Goal: Information Seeking & Learning: Learn about a topic

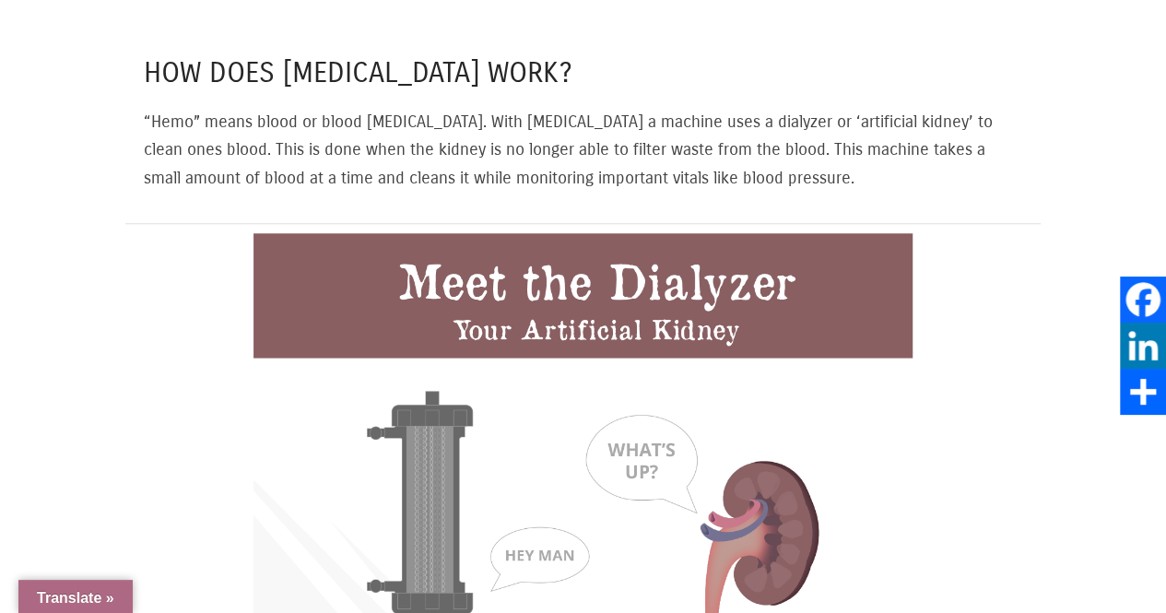
scroll to position [1014, 0]
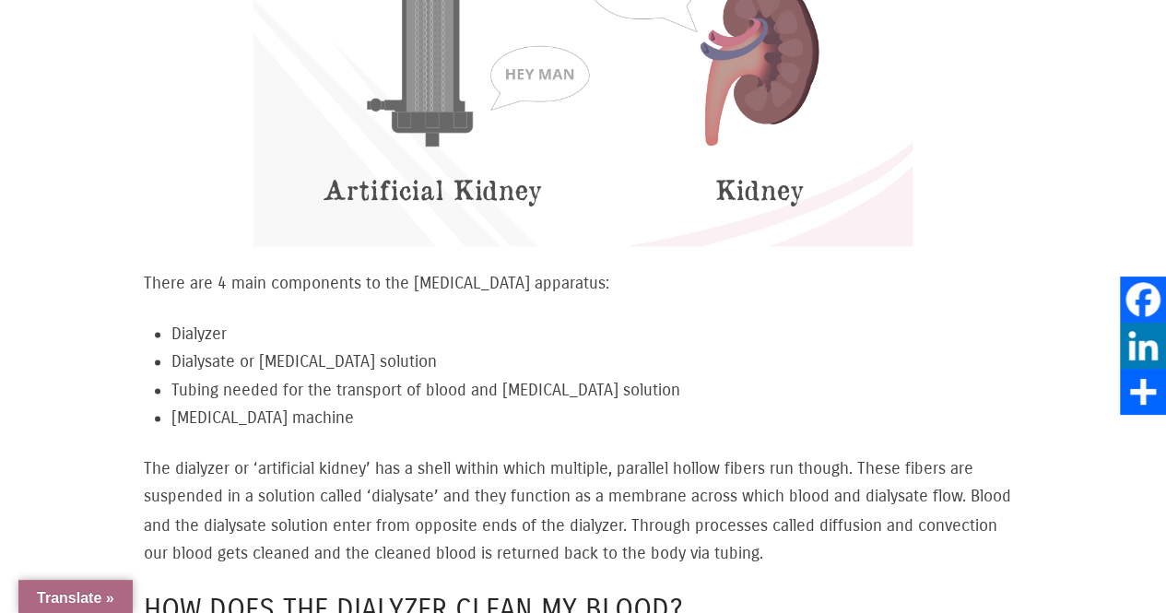
scroll to position [1290, 0]
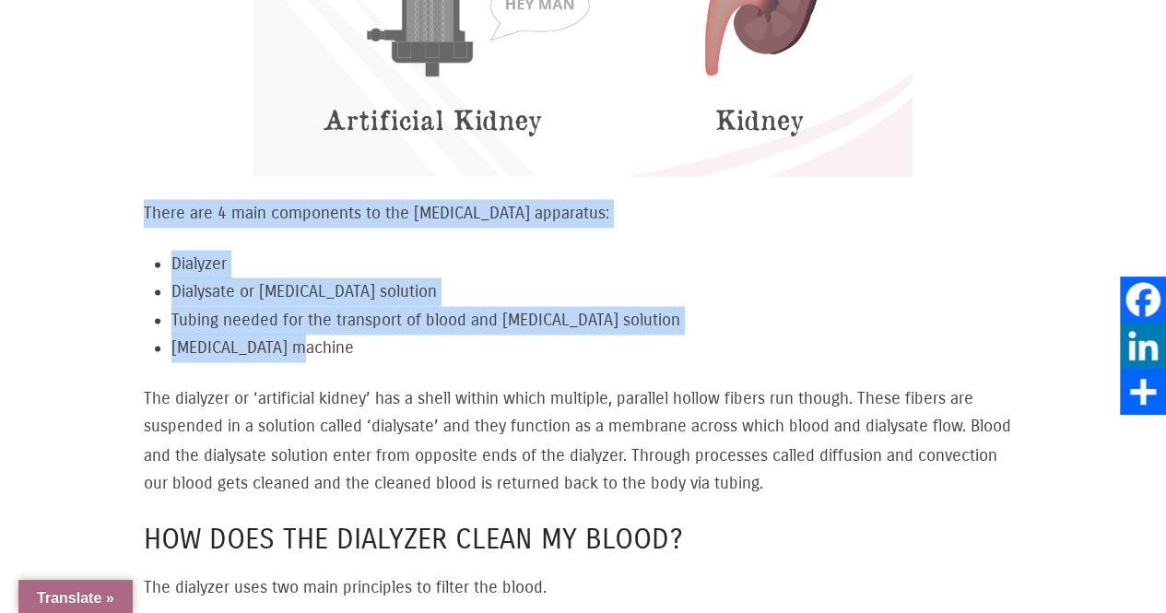
drag, startPoint x: 144, startPoint y: 197, endPoint x: 306, endPoint y: 333, distance: 211.4
click at [306, 333] on div "There are 4 main components to the dialysis apparatus: Dialyzer Dialysate or Di…" at bounding box center [583, 348] width 878 height 298
copy div "There are 4 main components to the dialysis apparatus: Dialyzer Dialysate or Di…"
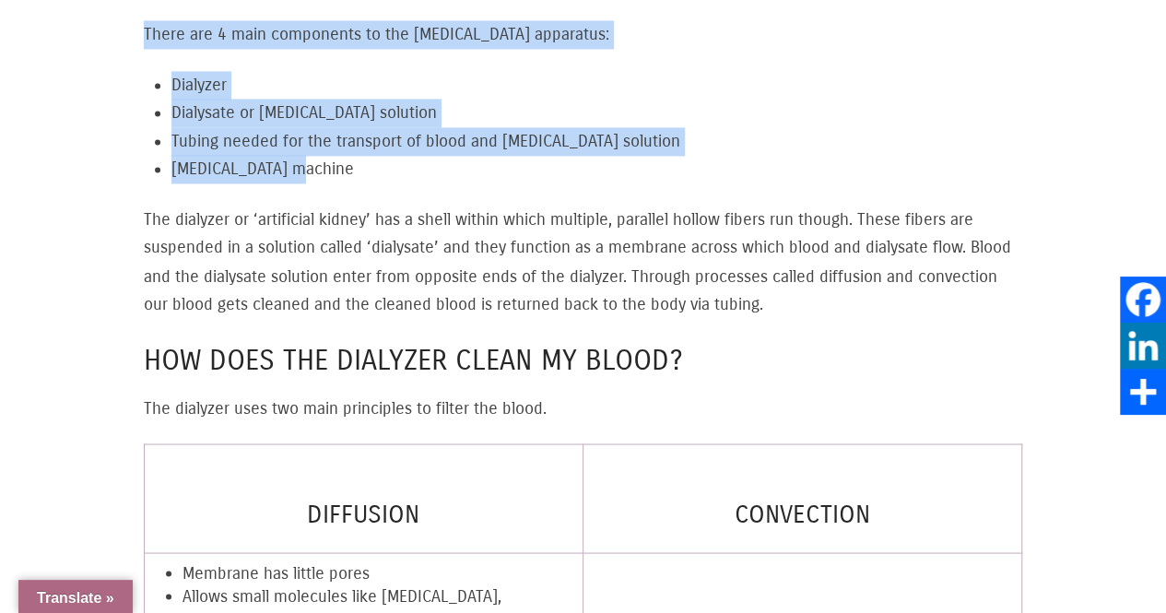
scroll to position [1475, 0]
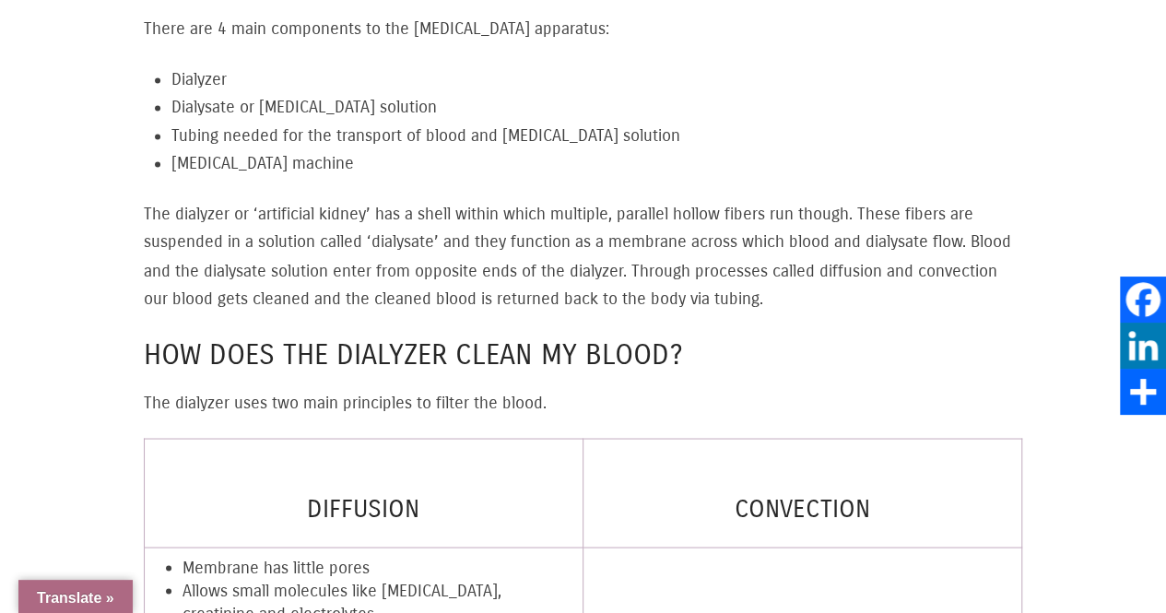
click at [592, 279] on p "The dialyzer or ‘artificial kidney’ has a shell within which multiple, parallel…" at bounding box center [583, 256] width 878 height 112
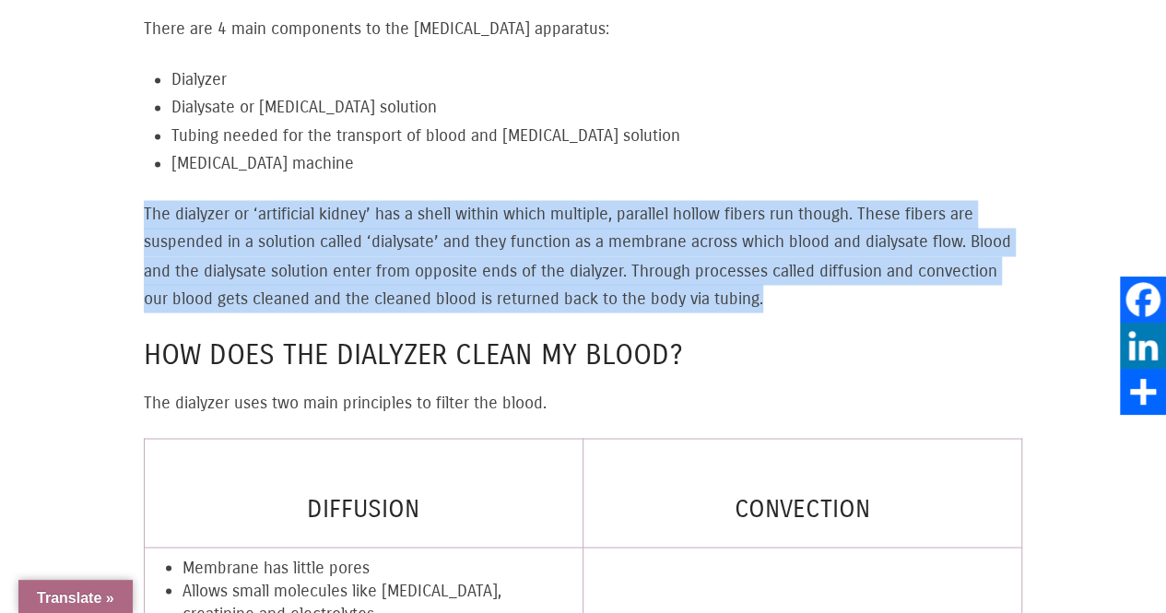
drag, startPoint x: 142, startPoint y: 195, endPoint x: 778, endPoint y: 289, distance: 642.9
click at [778, 289] on div "There are 4 main components to the dialysis apparatus: Dialyzer Dialysate or Di…" at bounding box center [582, 123] width 915 height 1271
copy p "The dialyzer or ‘artificial kidney’ has a shell within which multiple, parallel…"
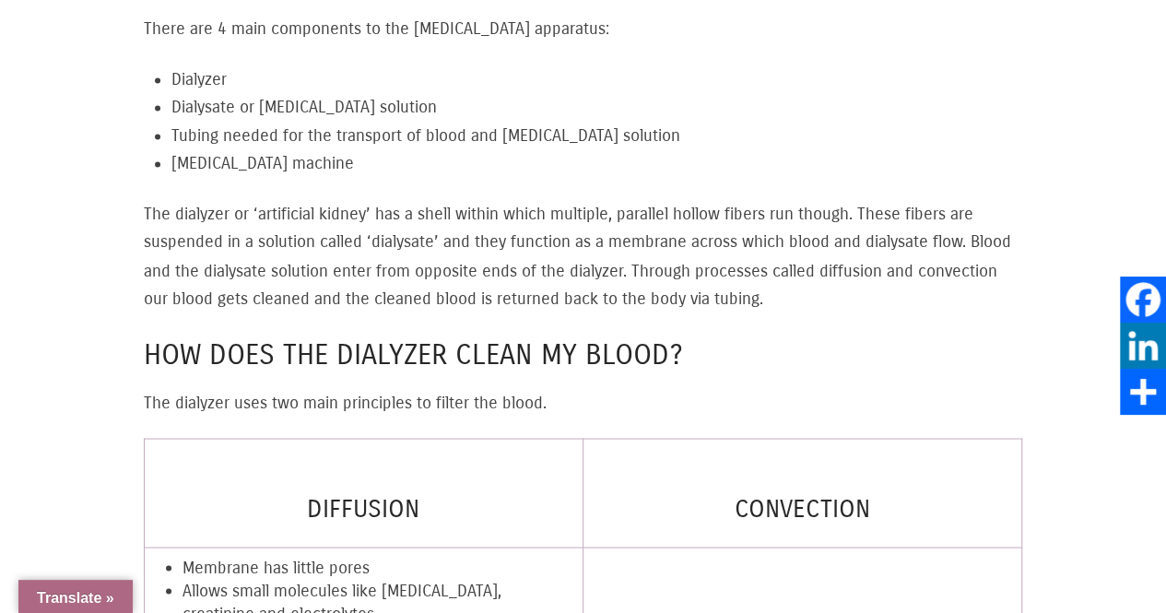
click at [531, 388] on p "The dialyzer uses two main principles to filter the blood." at bounding box center [583, 402] width 878 height 29
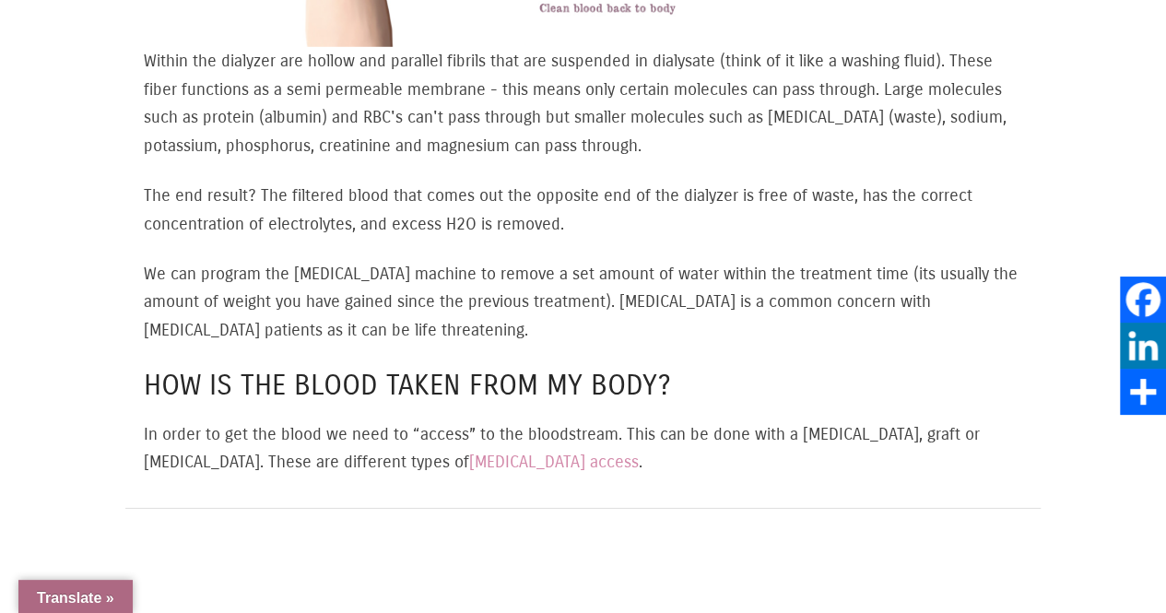
scroll to position [2489, 0]
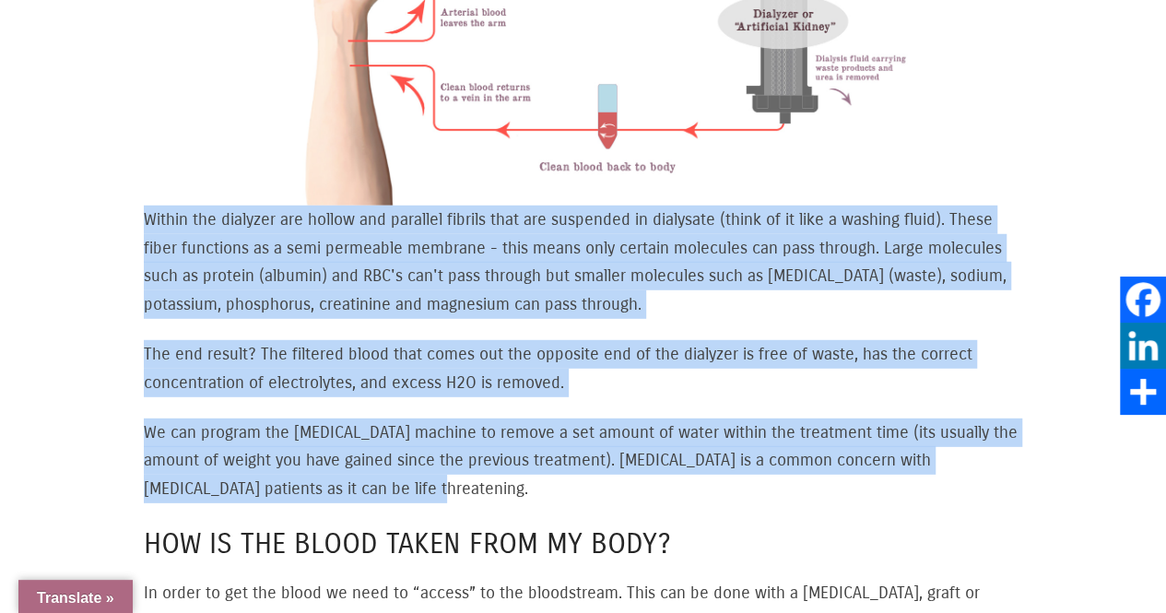
drag, startPoint x: 146, startPoint y: 201, endPoint x: 332, endPoint y: 471, distance: 328.0
click at [332, 471] on div "Within the dialyzer are hollow and parallel fibrils that are suspended in dialy…" at bounding box center [583, 195] width 878 height 879
copy div "Within the dialyzer are hollow and parallel fibrils that are suspended in dialy…"
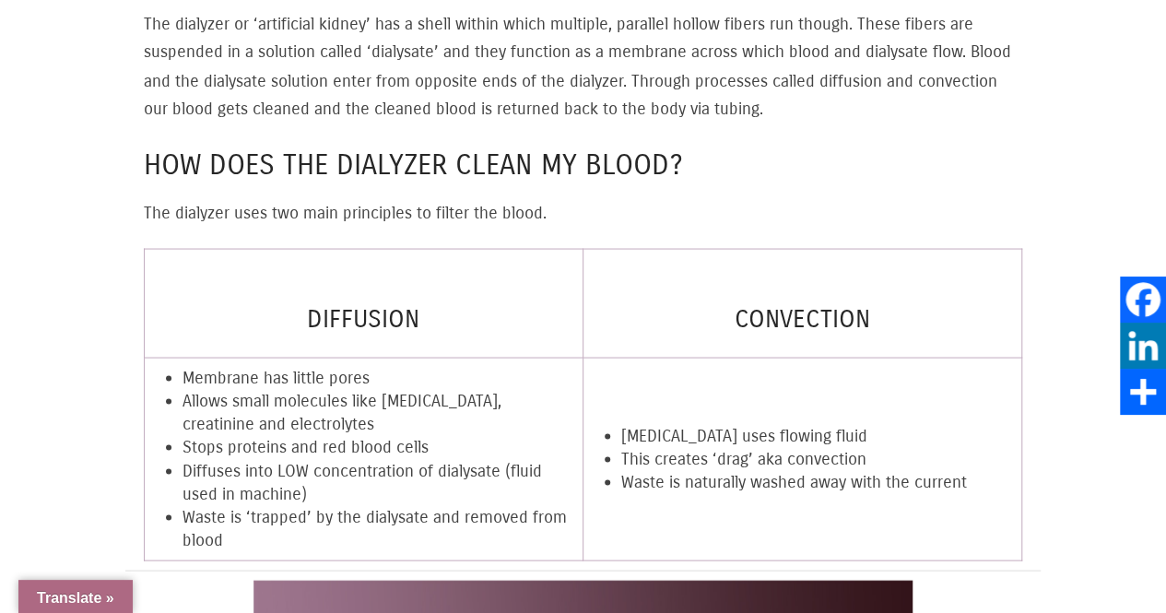
scroll to position [1567, 0]
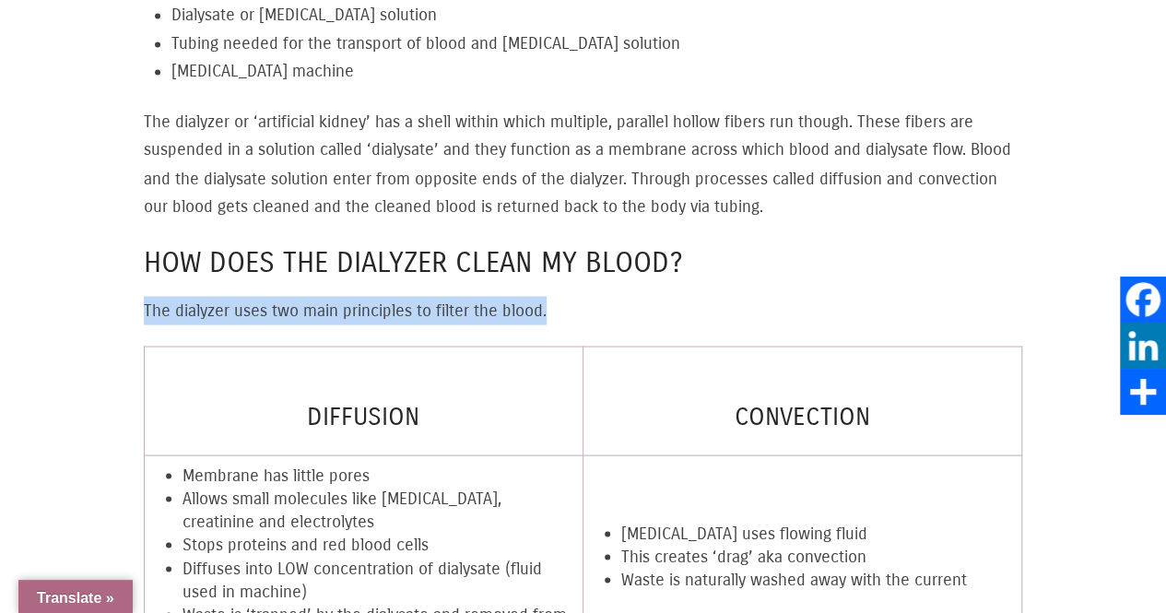
drag, startPoint x: 138, startPoint y: 288, endPoint x: 555, endPoint y: 301, distance: 416.8
click at [555, 301] on div "There are 4 main components to the dialysis apparatus: Dialyzer Dialysate or Di…" at bounding box center [582, 31] width 915 height 1271
copy p "The dialyzer uses two main principles to filter the blood."
click at [750, 296] on p "The dialyzer uses two main principles to filter the blood." at bounding box center [583, 310] width 878 height 29
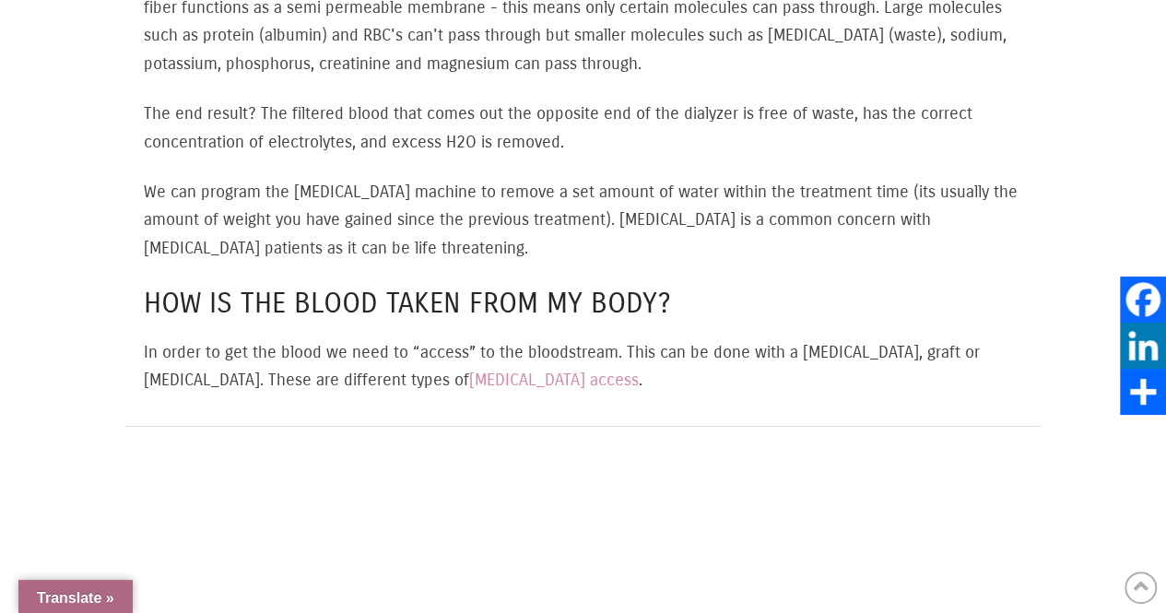
scroll to position [2950, 0]
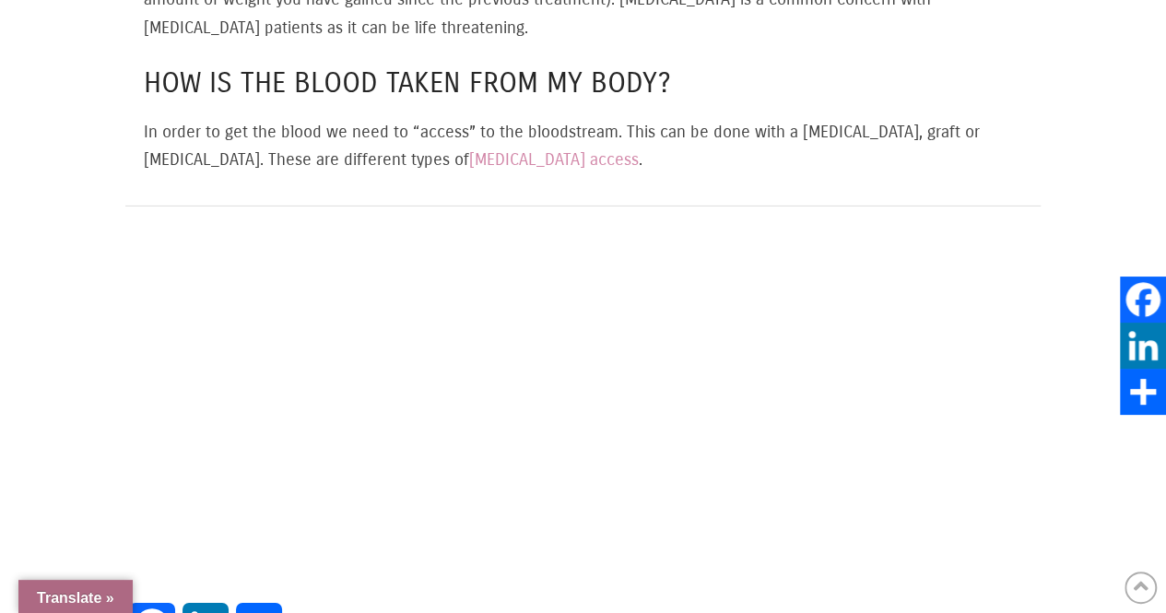
click at [177, 118] on p "In order to get the blood we need to “access” to the bloodstream. This can be d…" at bounding box center [583, 146] width 878 height 56
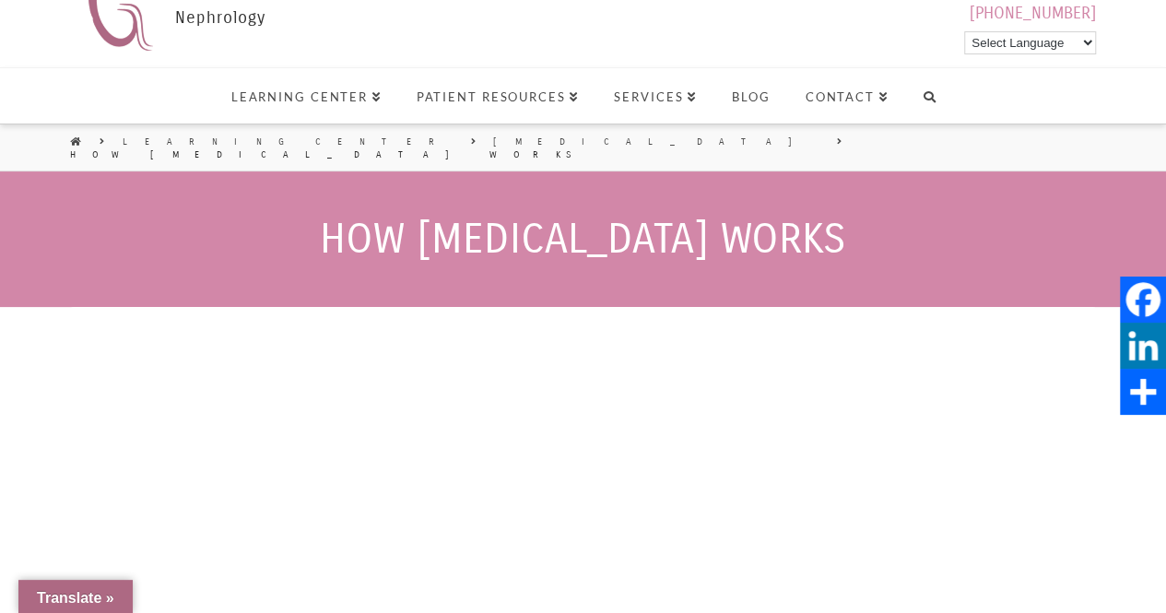
scroll to position [0, 0]
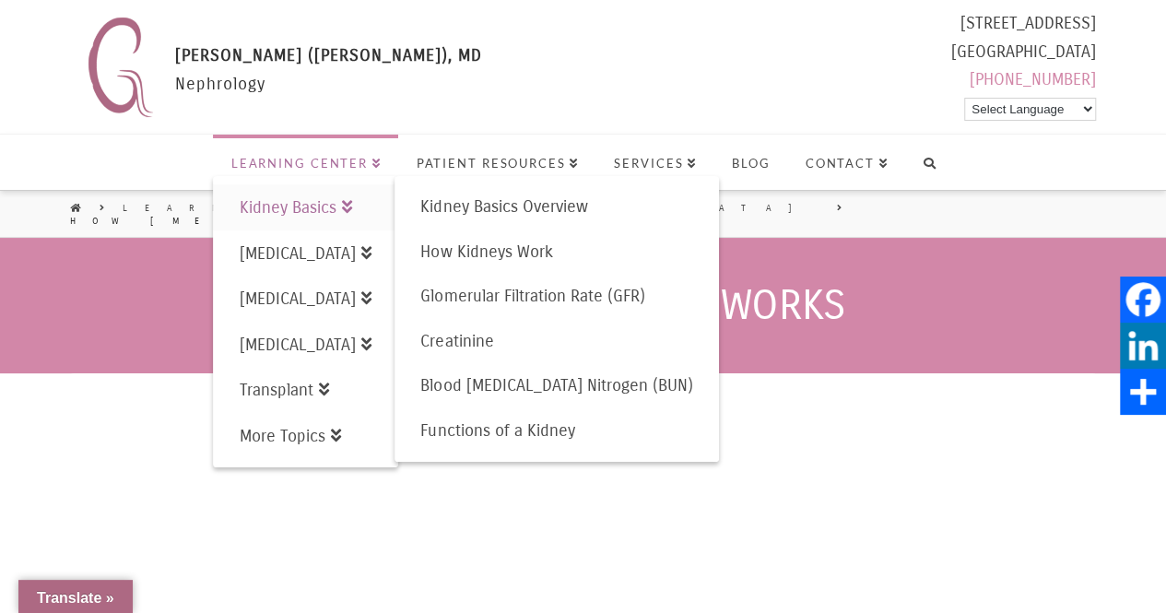
click at [352, 198] on span "Kidney Basics" at bounding box center [296, 207] width 112 height 20
click at [551, 211] on span "Kidney Basics Overview" at bounding box center [503, 206] width 167 height 20
click at [540, 253] on span "How Kidneys Work" at bounding box center [486, 251] width 132 height 20
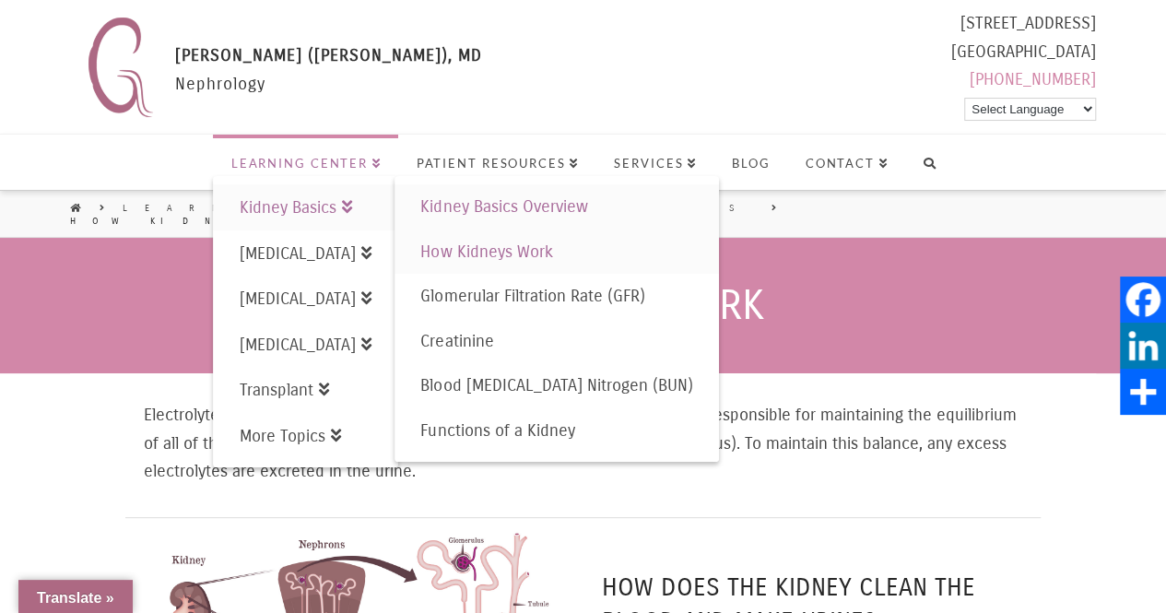
click at [507, 205] on span "Kidney Basics Overview" at bounding box center [503, 206] width 167 height 20
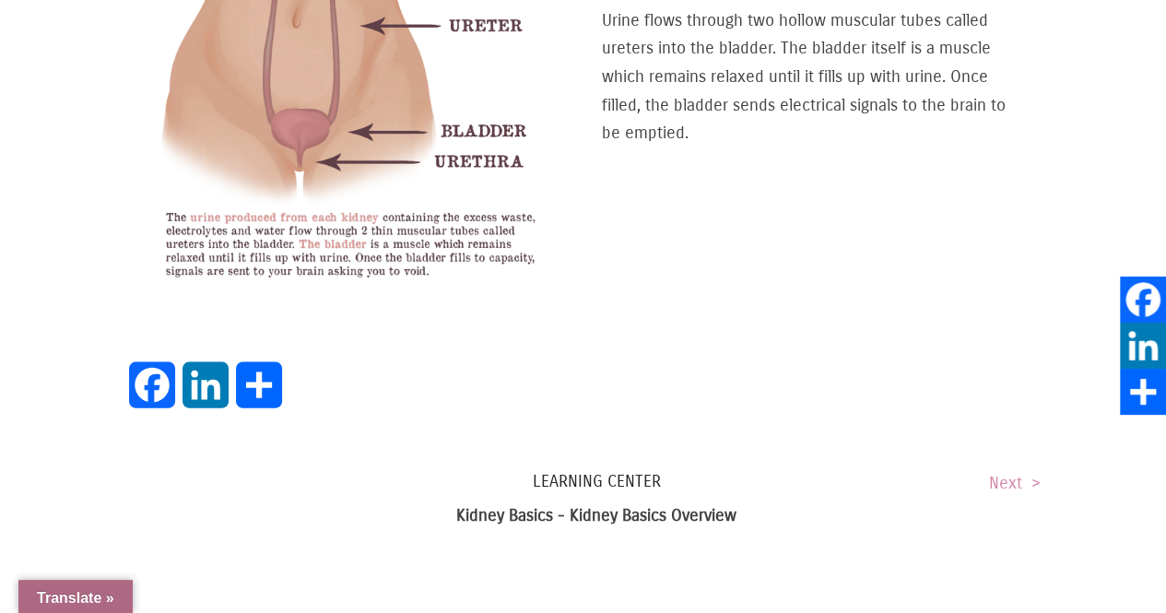
scroll to position [2028, 0]
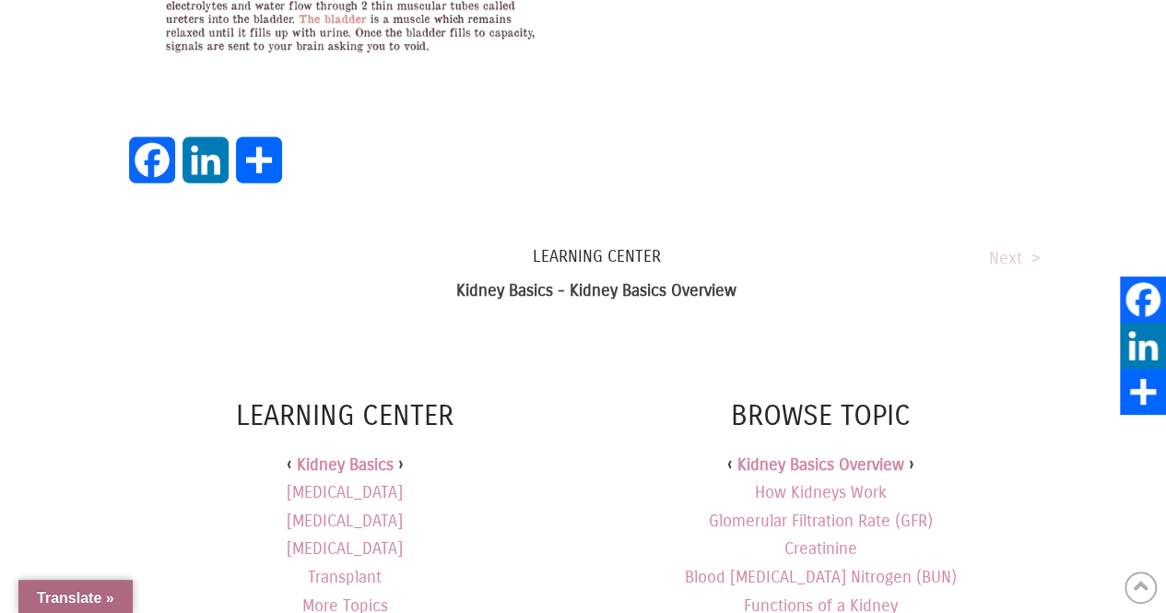
click at [1021, 248] on link "Next >" at bounding box center [1015, 258] width 52 height 20
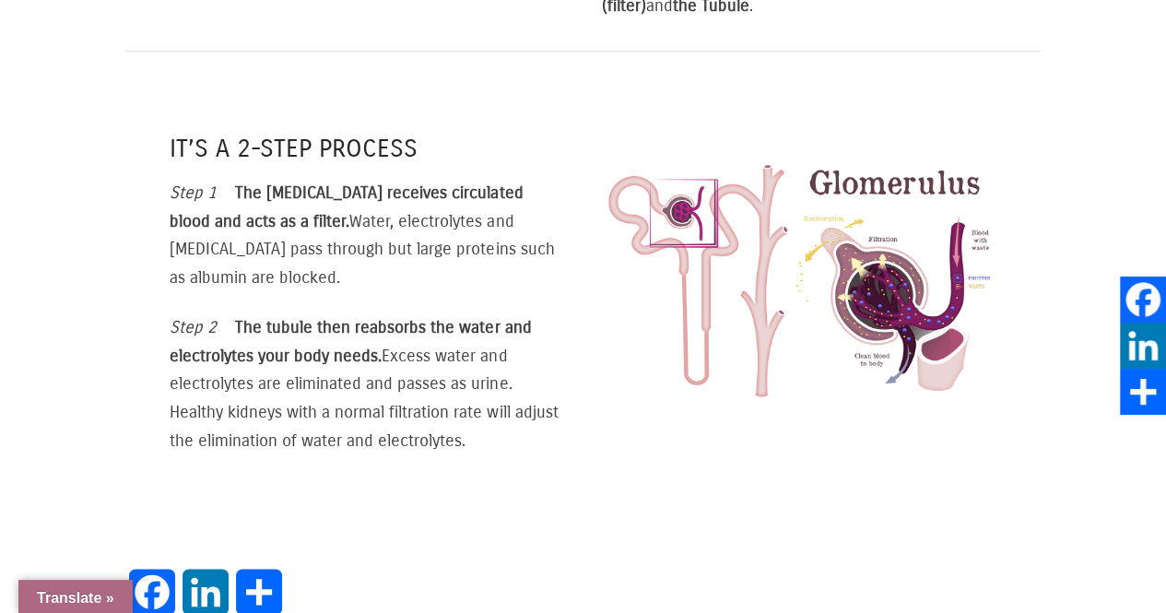
scroll to position [1383, 0]
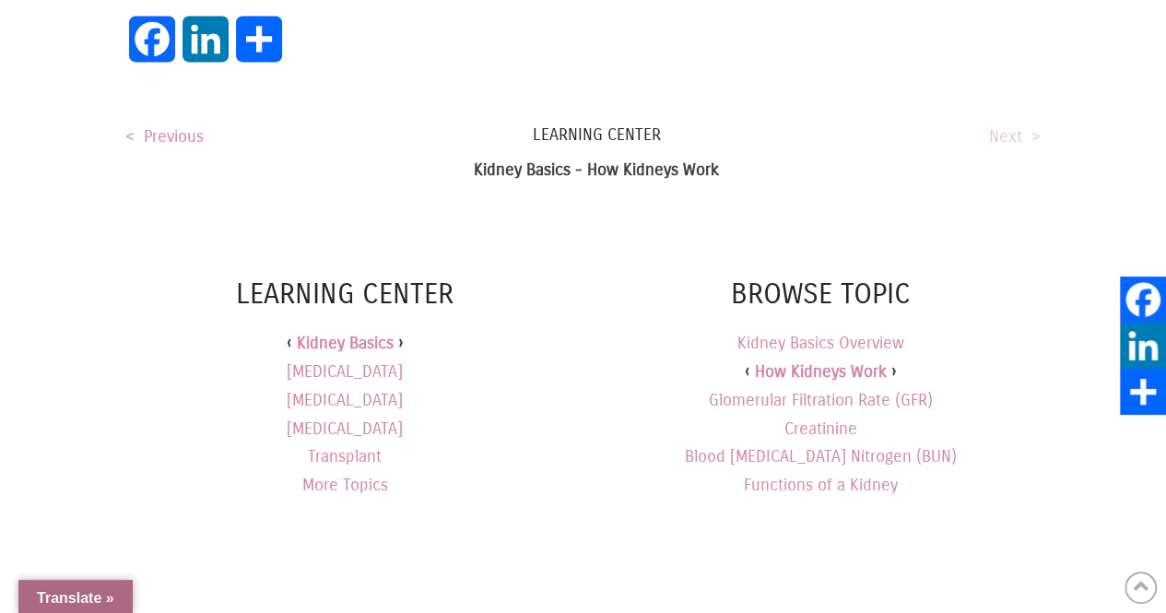
click at [1013, 126] on link "Next >" at bounding box center [1015, 136] width 52 height 20
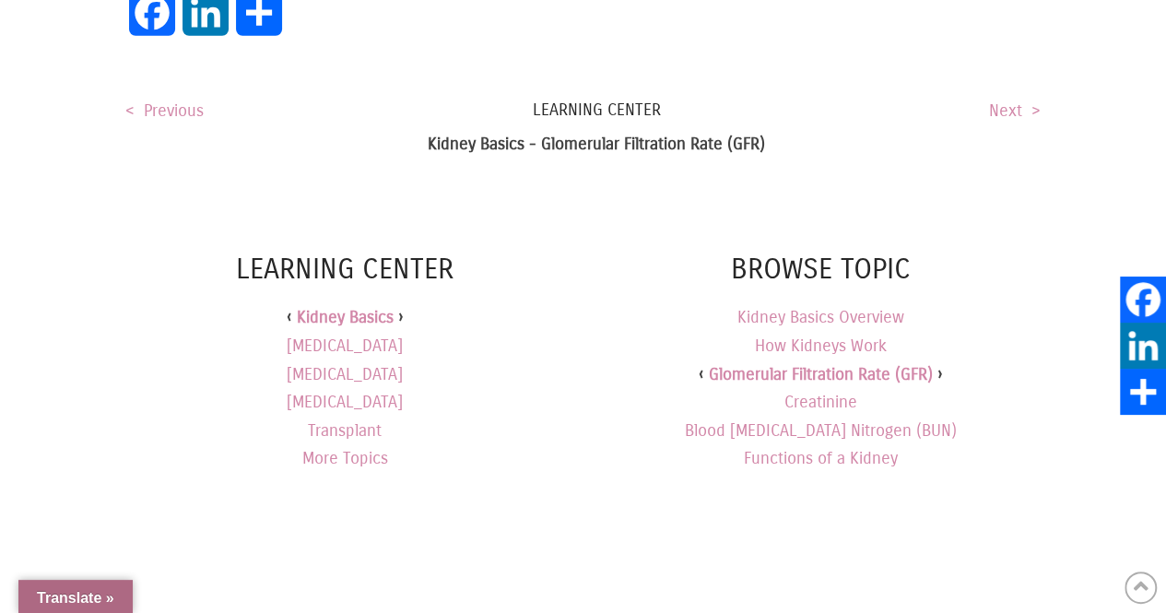
scroll to position [2212, 0]
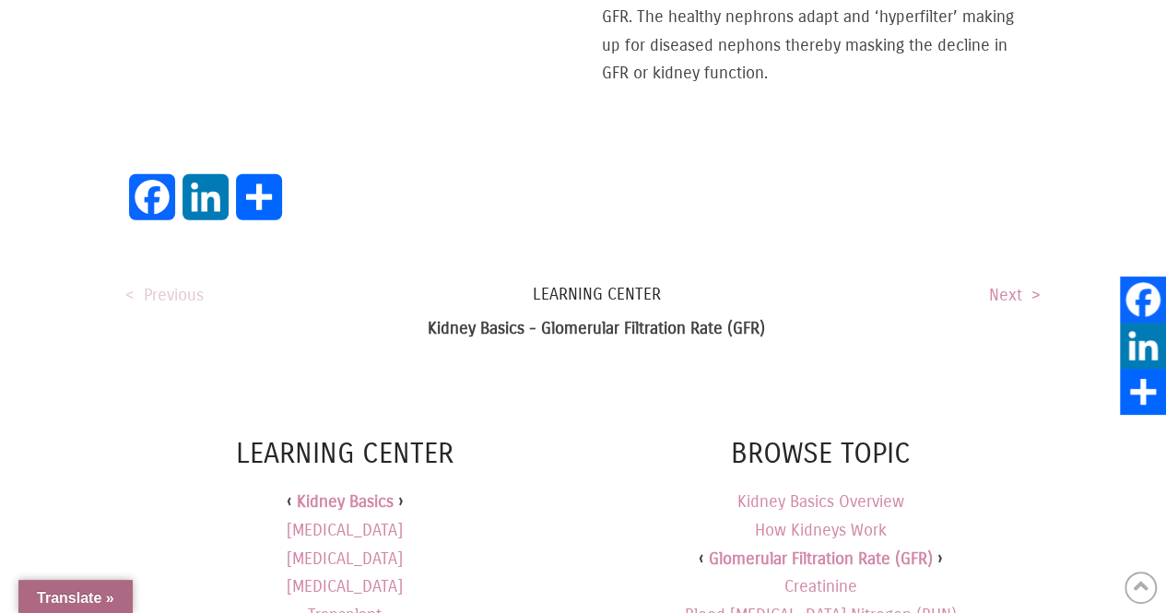
click at [167, 305] on link "< Previous" at bounding box center [164, 295] width 78 height 20
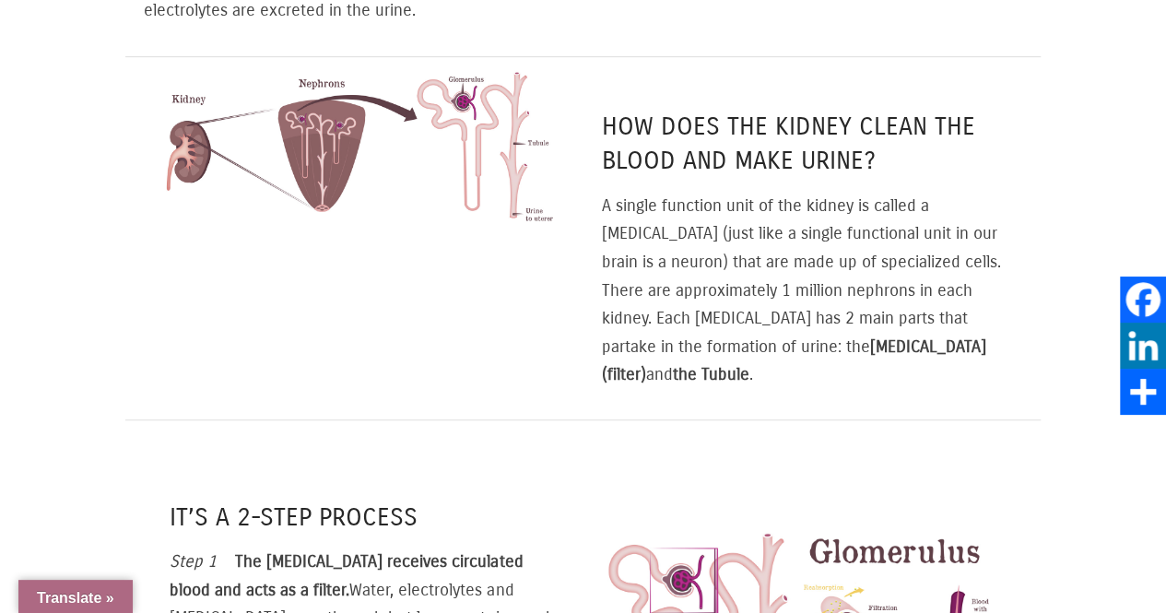
scroll to position [830, 0]
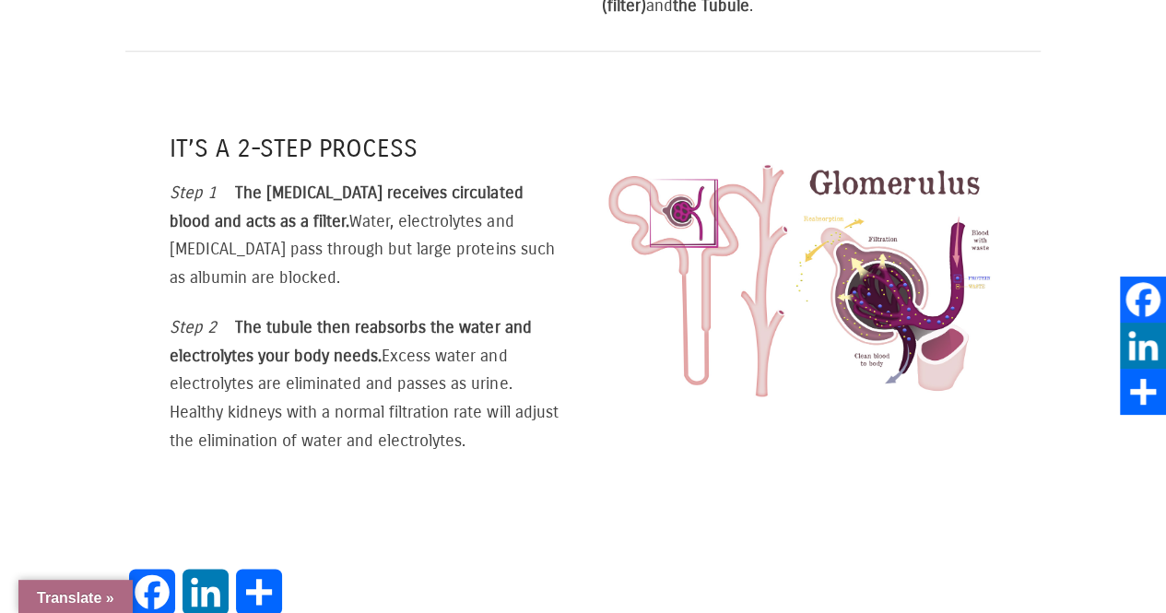
drag, startPoint x: 171, startPoint y: 94, endPoint x: 477, endPoint y: 397, distance: 430.2
click at [477, 397] on div "It’s a 2-Step Process Step 1 The glomerulus receives circulated blood and acts …" at bounding box center [367, 293] width 395 height 323
copy div "It’s a 2-Step Process Step 1 The glomerulus receives circulated blood and acts …"
click at [603, 503] on div "Electrolytes are neither produced nor consumed by the body. The kidneys are res…" at bounding box center [582, 49] width 915 height 1010
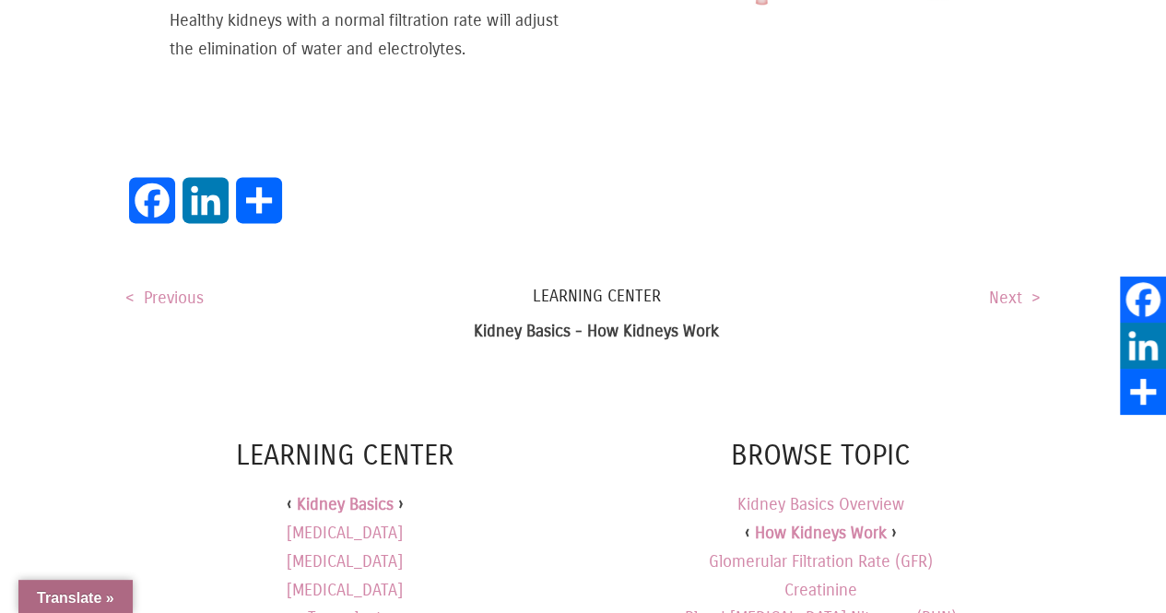
scroll to position [1198, 0]
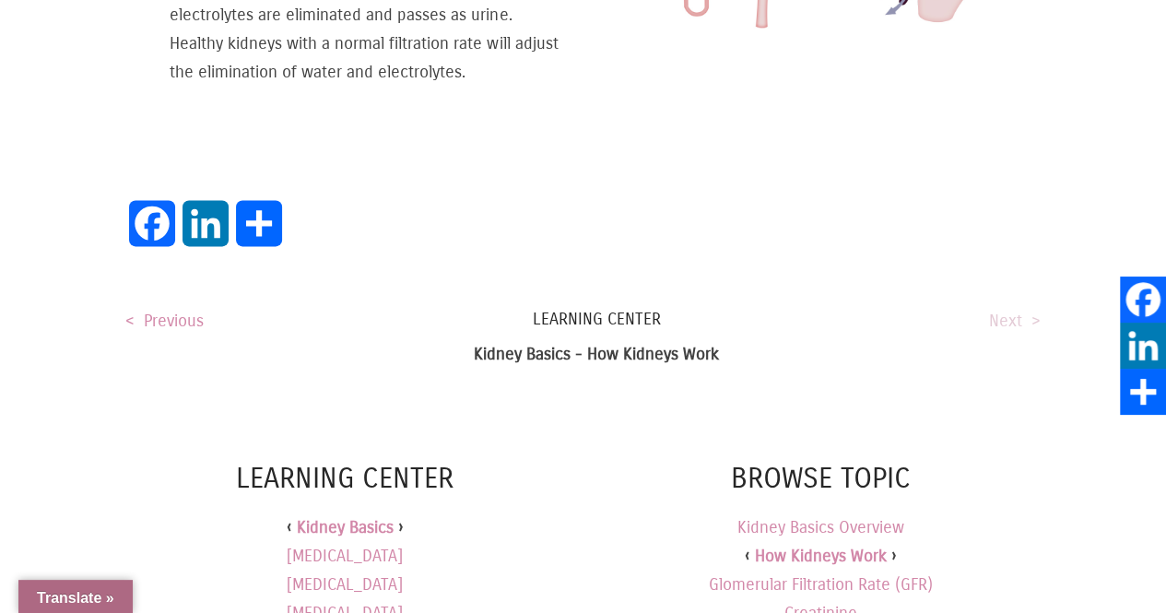
click at [1007, 311] on link "Next >" at bounding box center [1015, 321] width 52 height 20
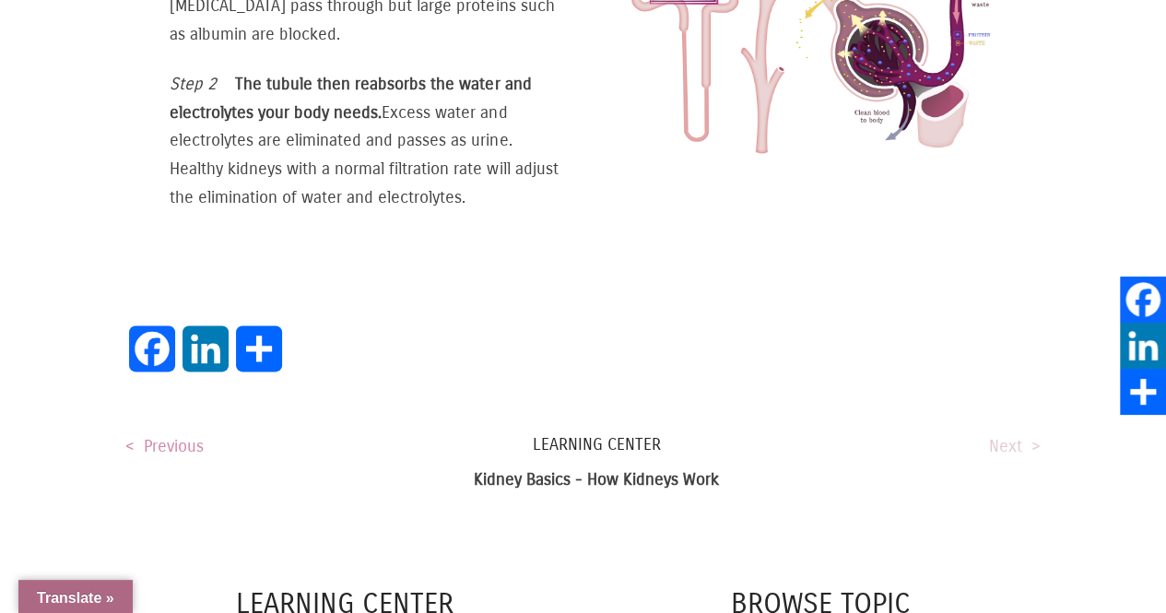
scroll to position [830, 0]
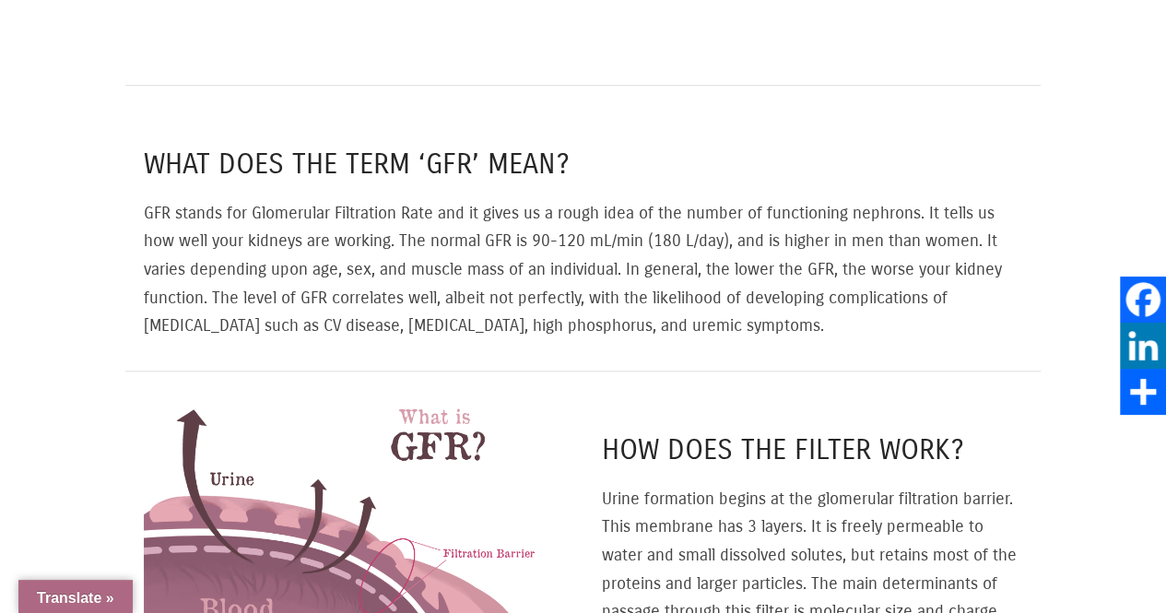
scroll to position [645, 0]
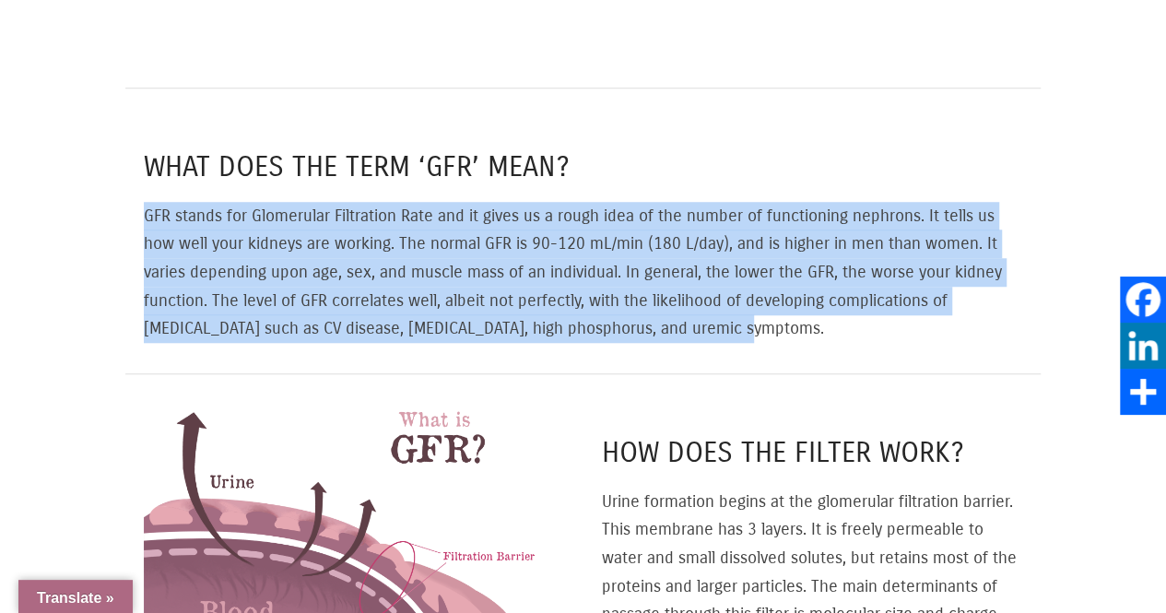
drag, startPoint x: 147, startPoint y: 200, endPoint x: 704, endPoint y: 312, distance: 568.0
click at [704, 312] on p "GFR stands for Glomerular Filtration Rate and it gives us a rough idea of the n…" at bounding box center [583, 272] width 878 height 141
copy p "GFR stands for Glomerular Filtration Rate and it gives us a rough idea of the n…"
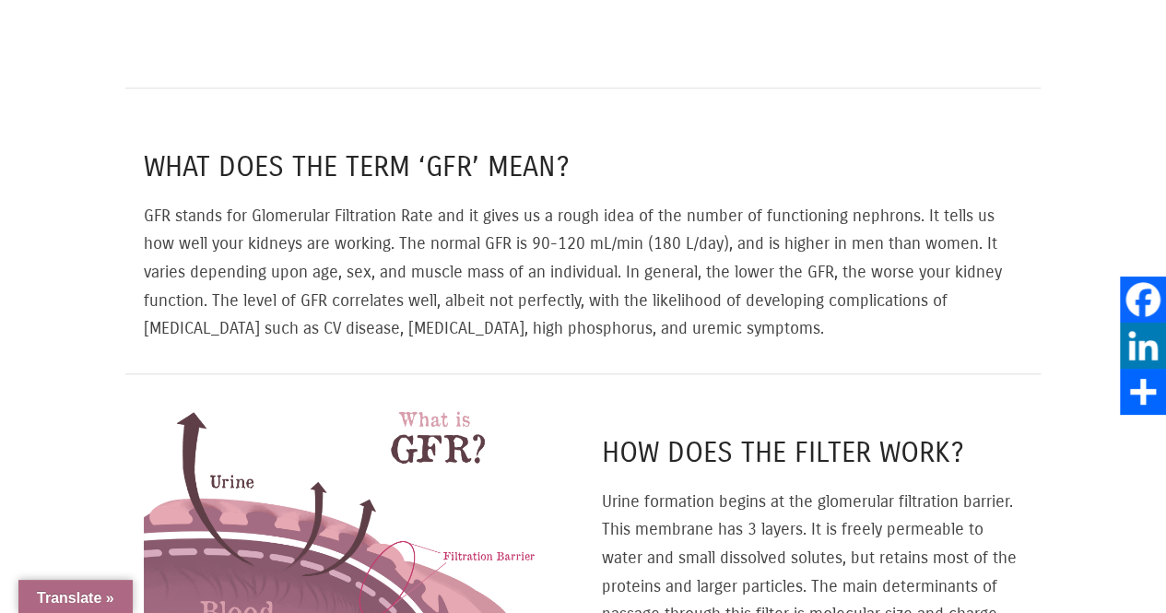
click at [784, 418] on div "How does the filter work? Urine formation begins at the glomerular filtration b…" at bounding box center [812, 541] width 458 height 335
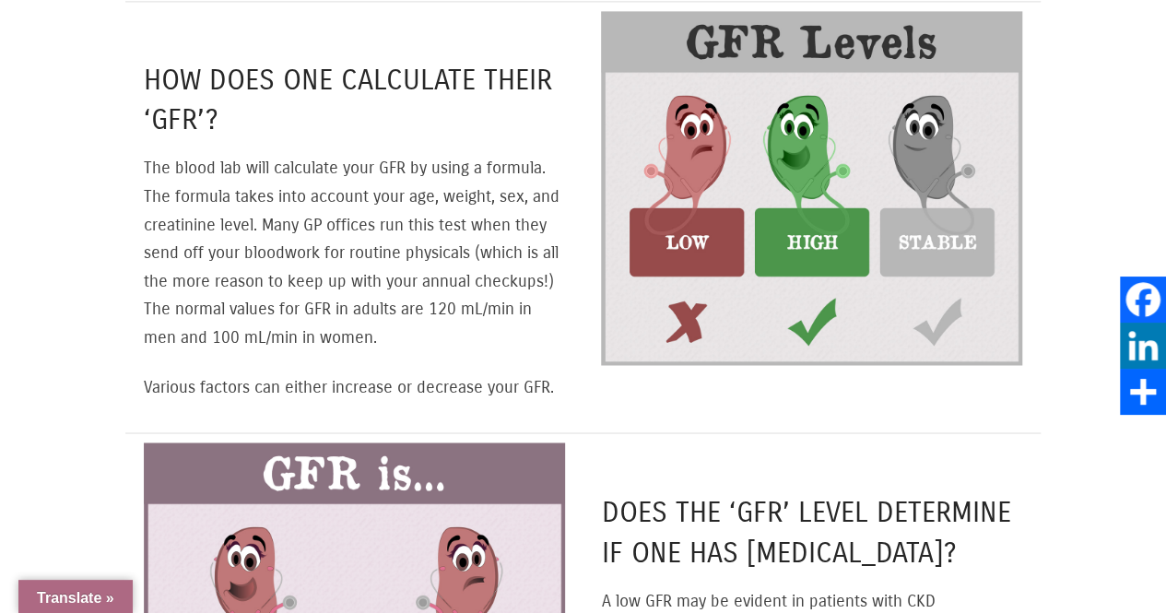
scroll to position [1383, 0]
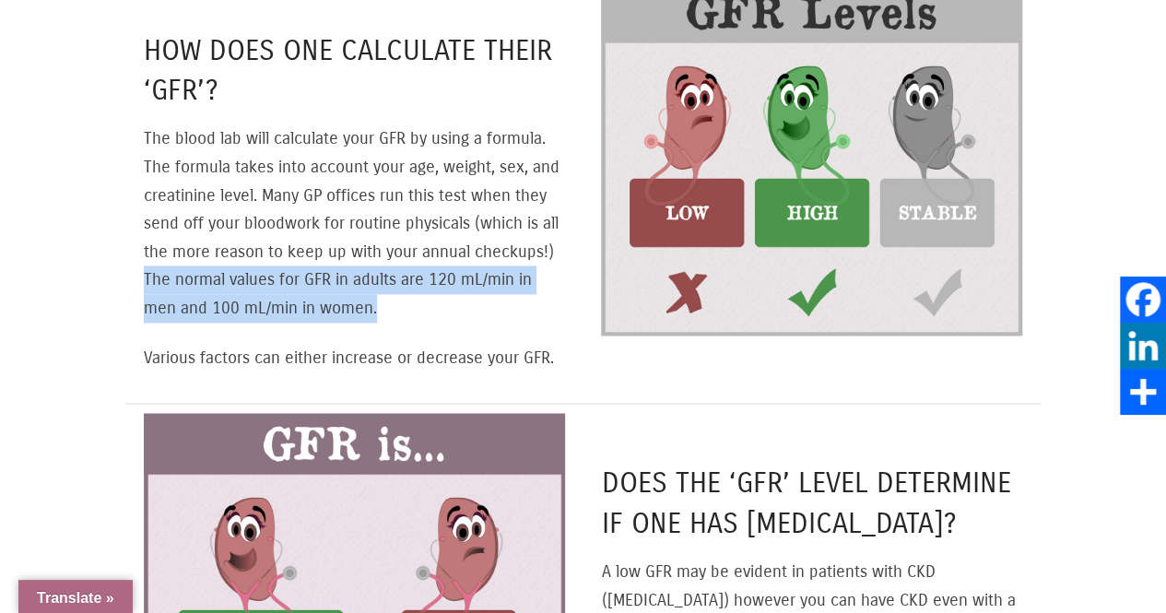
drag, startPoint x: 142, startPoint y: 263, endPoint x: 394, endPoint y: 300, distance: 255.2
click at [394, 300] on div "How does one calculate their ‘GFR’? The blood lab will calculate your GFR by us…" at bounding box center [354, 187] width 458 height 431
copy p "The normal values for GFR in adults are 120 mL/min in men and 100 mL/min in wom…"
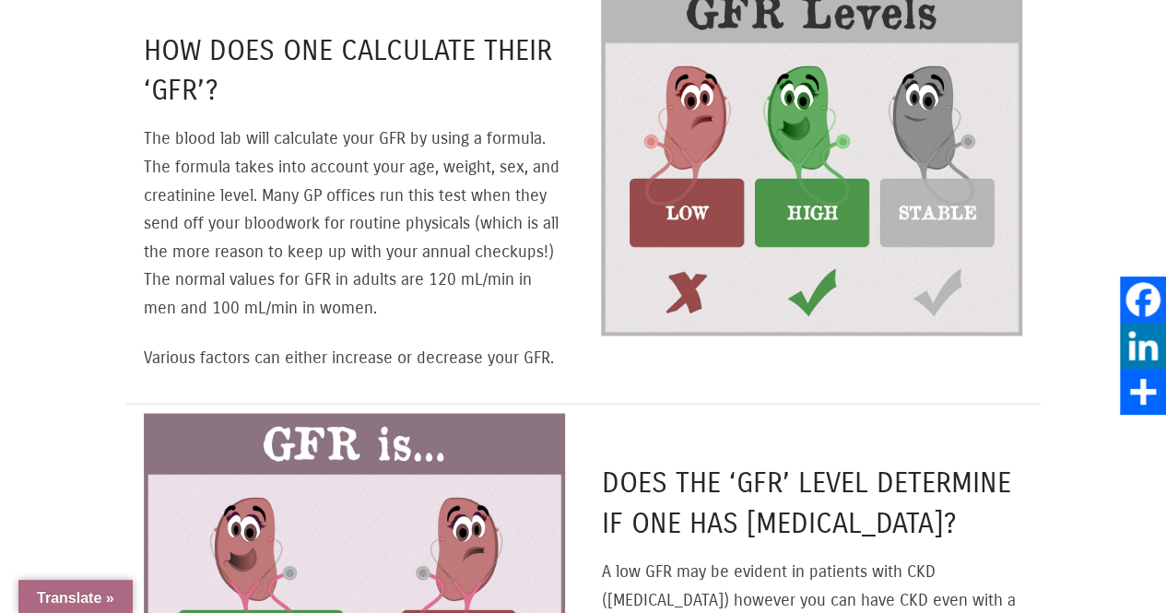
click at [697, 463] on h4 "Does the ‘GFR’ level determine if one has Chronic Kidney Disease?" at bounding box center [811, 502] width 421 height 79
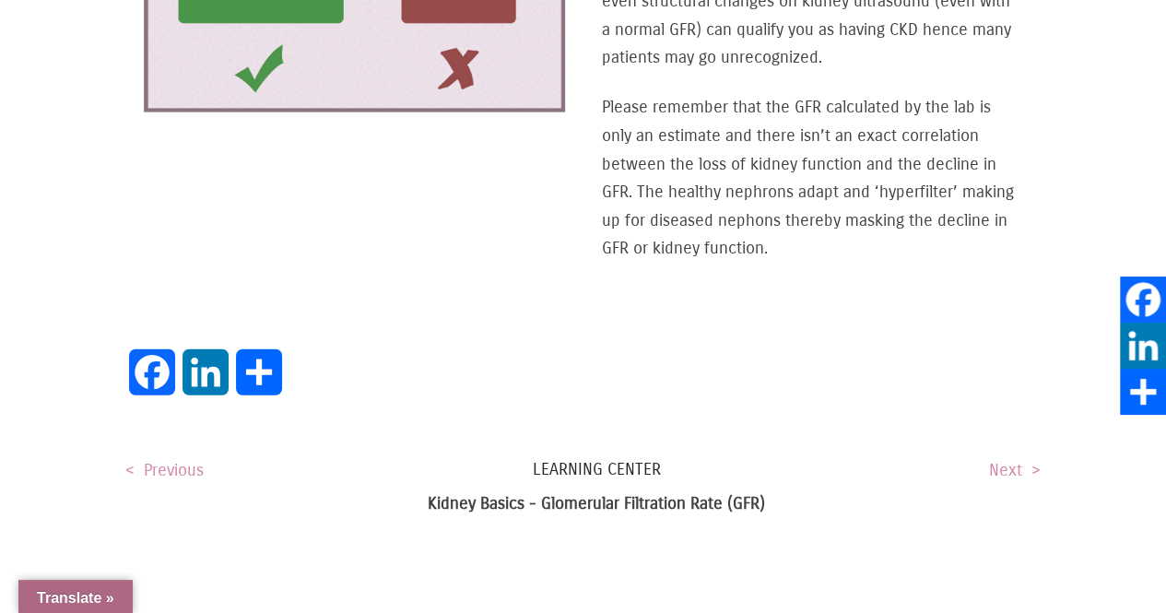
scroll to position [2120, 0]
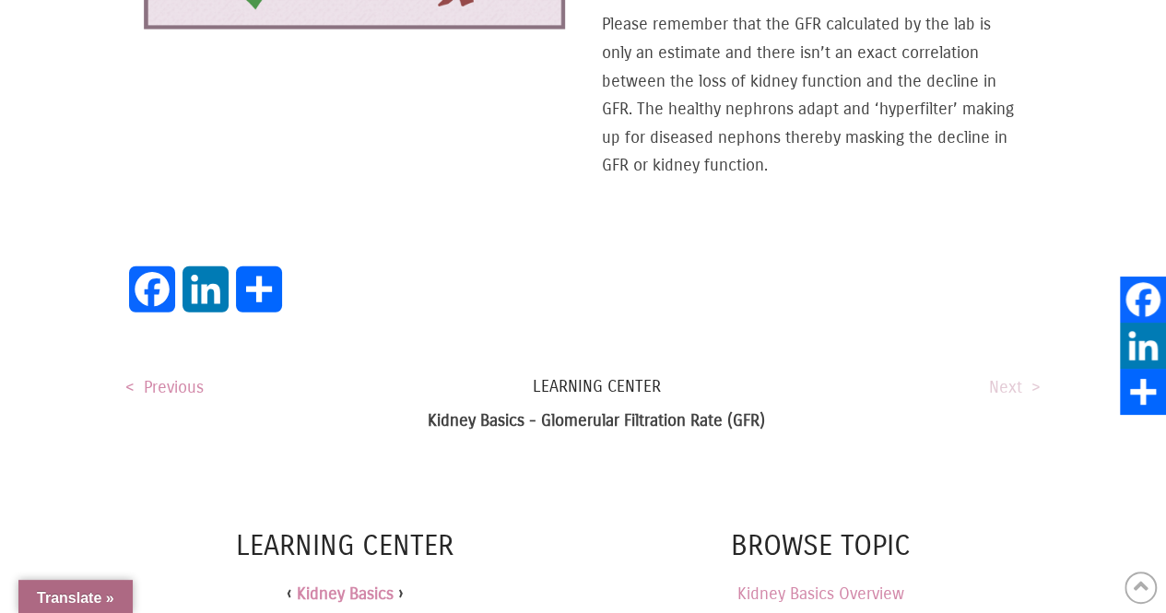
click at [1007, 397] on link "Next >" at bounding box center [1015, 387] width 52 height 20
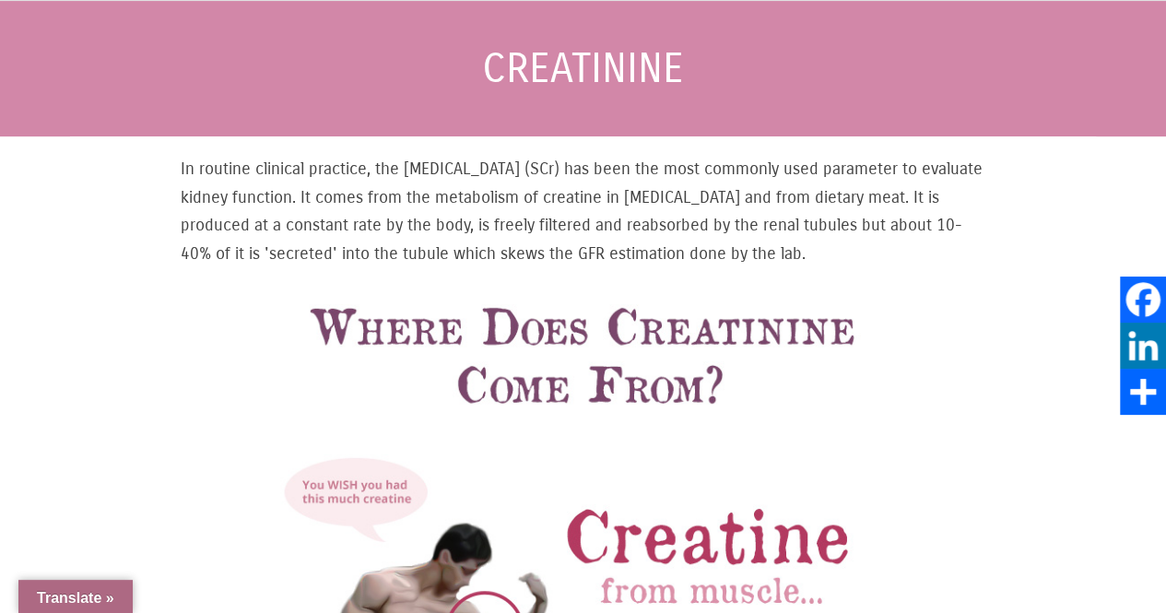
scroll to position [277, 0]
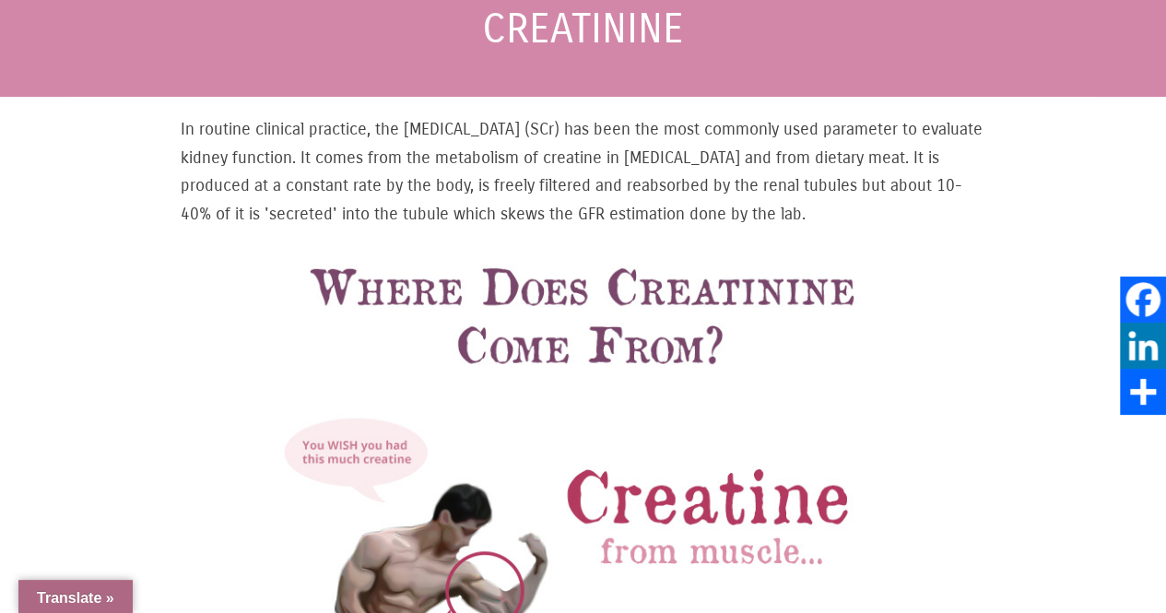
drag, startPoint x: 378, startPoint y: 113, endPoint x: 841, endPoint y: 207, distance: 472.2
copy div "the [MEDICAL_DATA] (SCr) has been the most commonly used parameter to evaluate …"
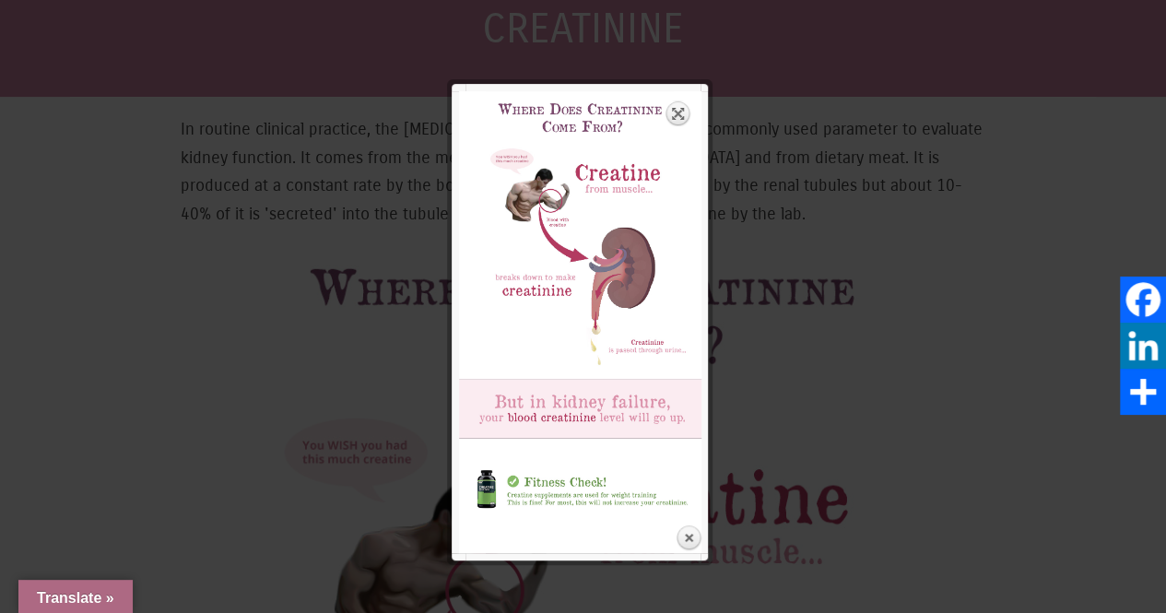
click at [677, 106] on link "Expand" at bounding box center [678, 113] width 26 height 26
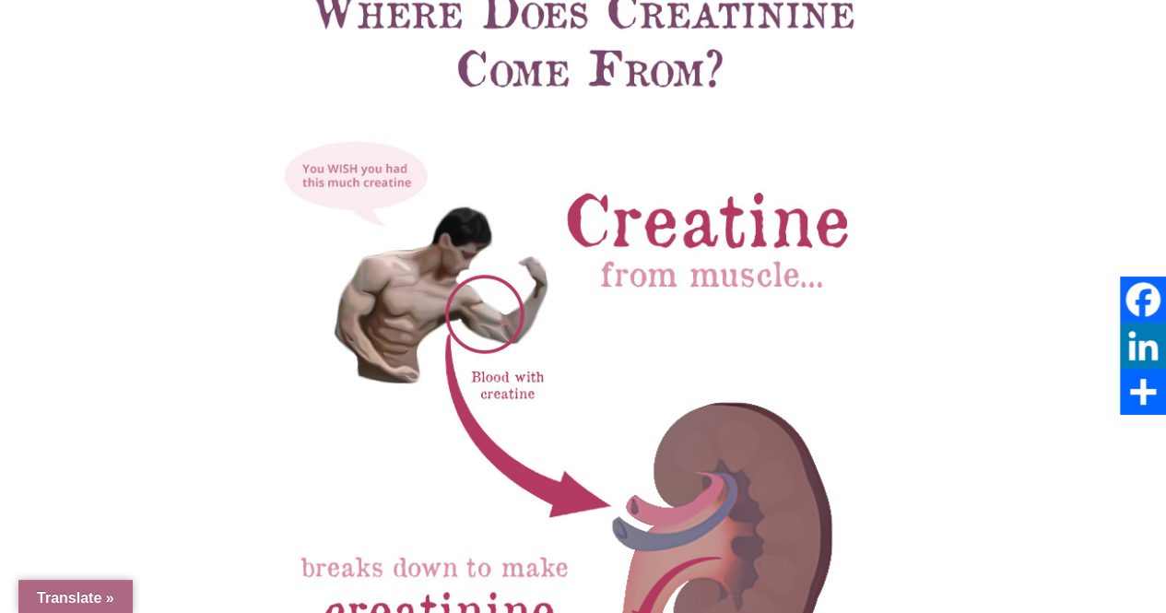
scroll to position [461, 0]
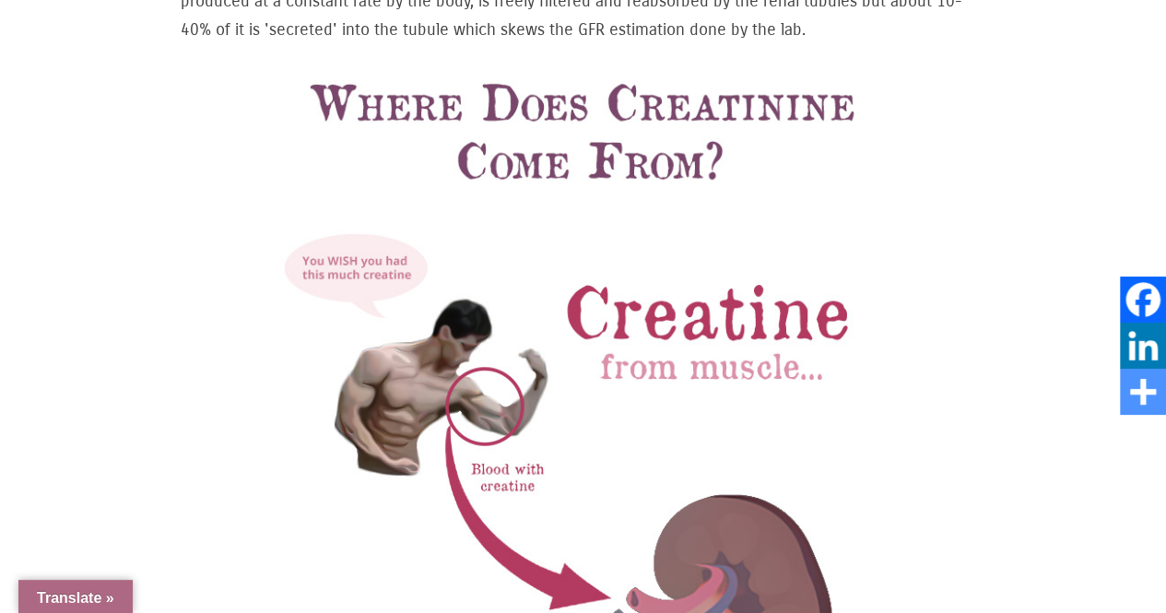
click at [1153, 389] on link "Share" at bounding box center [1143, 392] width 46 height 46
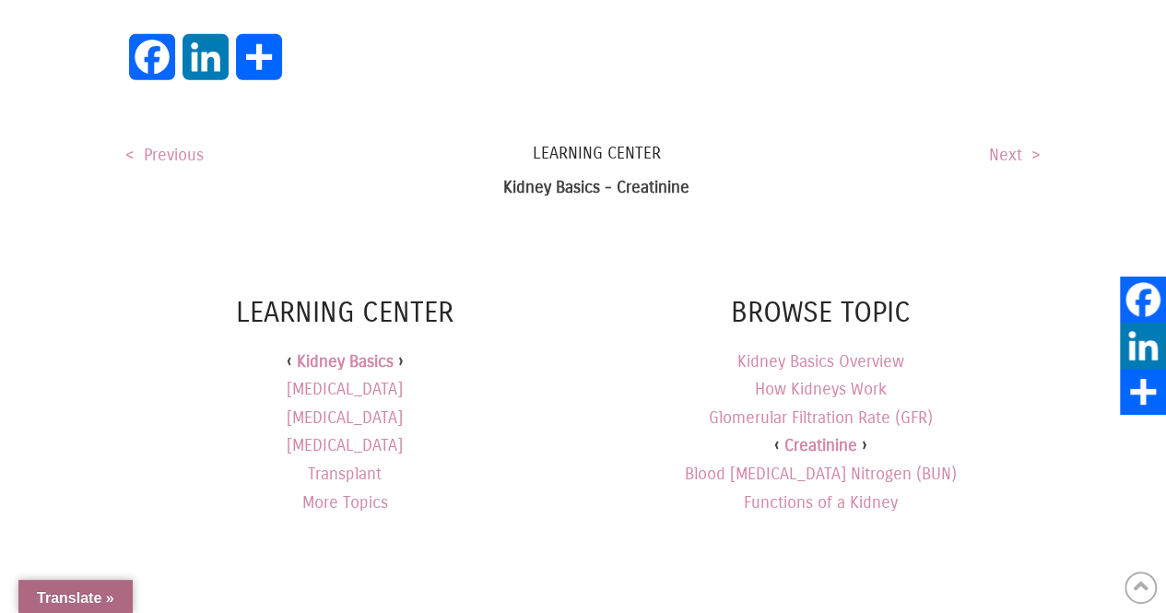
scroll to position [2581, 0]
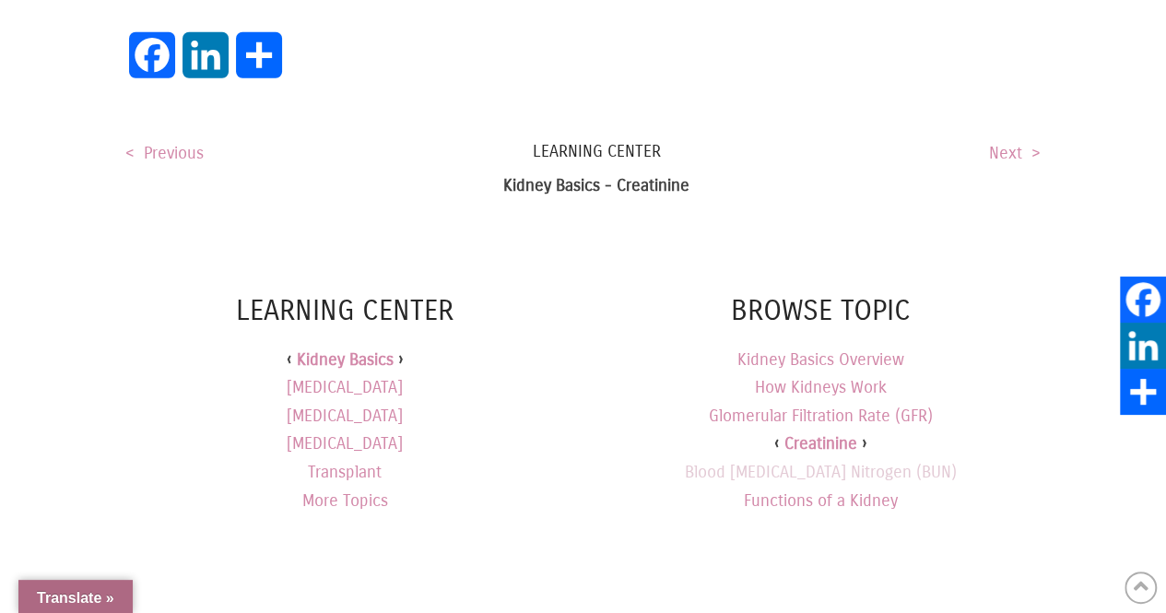
click at [828, 462] on link "Blood [MEDICAL_DATA] Nitrogen (BUN)" at bounding box center [821, 472] width 272 height 20
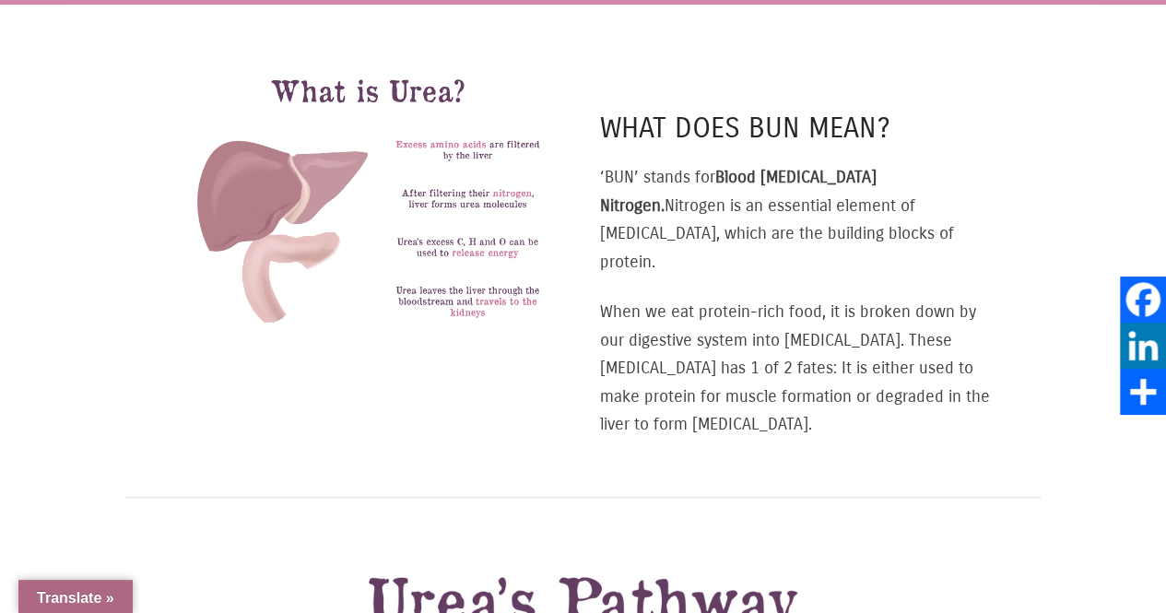
scroll to position [277, 0]
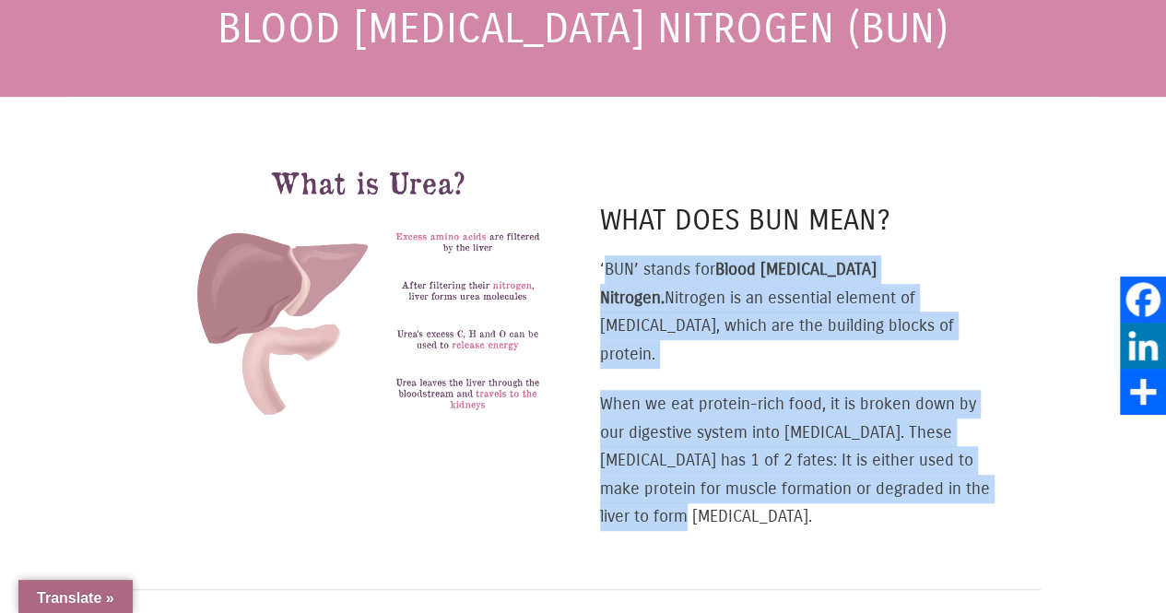
drag, startPoint x: 606, startPoint y: 258, endPoint x: 727, endPoint y: 473, distance: 246.8
click at [727, 473] on div "What does BUN mean? ‘BUN’ stands for Blood [MEDICAL_DATA] Nitrogen. Nitrogen is…" at bounding box center [797, 366] width 395 height 330
copy div "BUN’ stands for Blood [MEDICAL_DATA] Nitrogen. Nitrogen is an essential element…"
click at [782, 515] on div "What does BUN mean? ‘BUN’ stands for Blood Urea Nitrogen. Nitrogen is an essent…" at bounding box center [798, 352] width 430 height 418
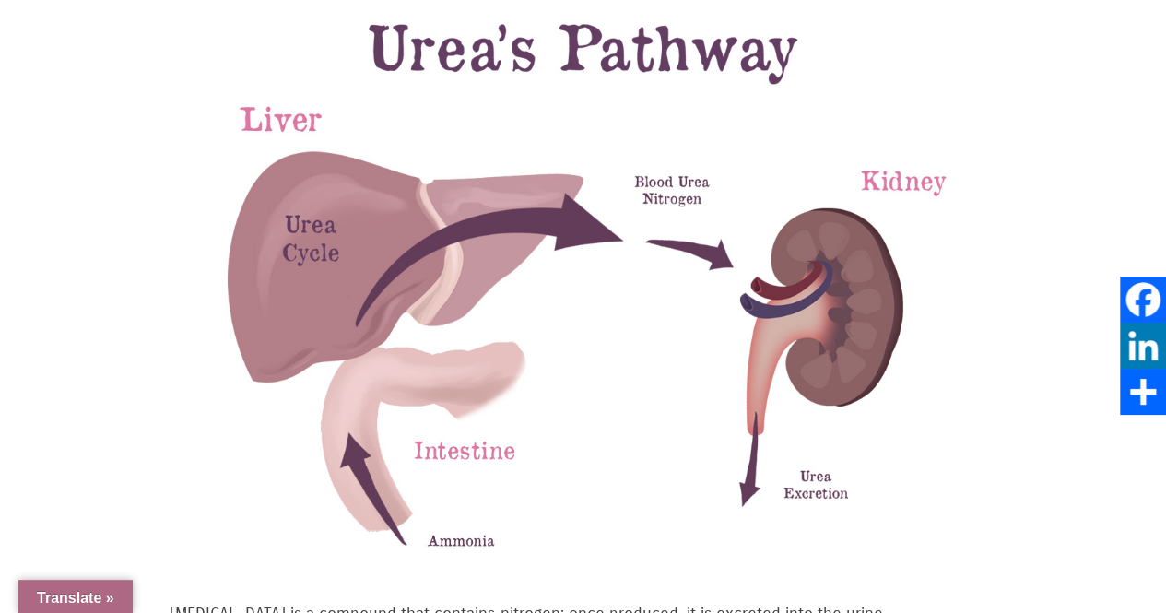
click at [684, 349] on img at bounding box center [583, 290] width 826 height 619
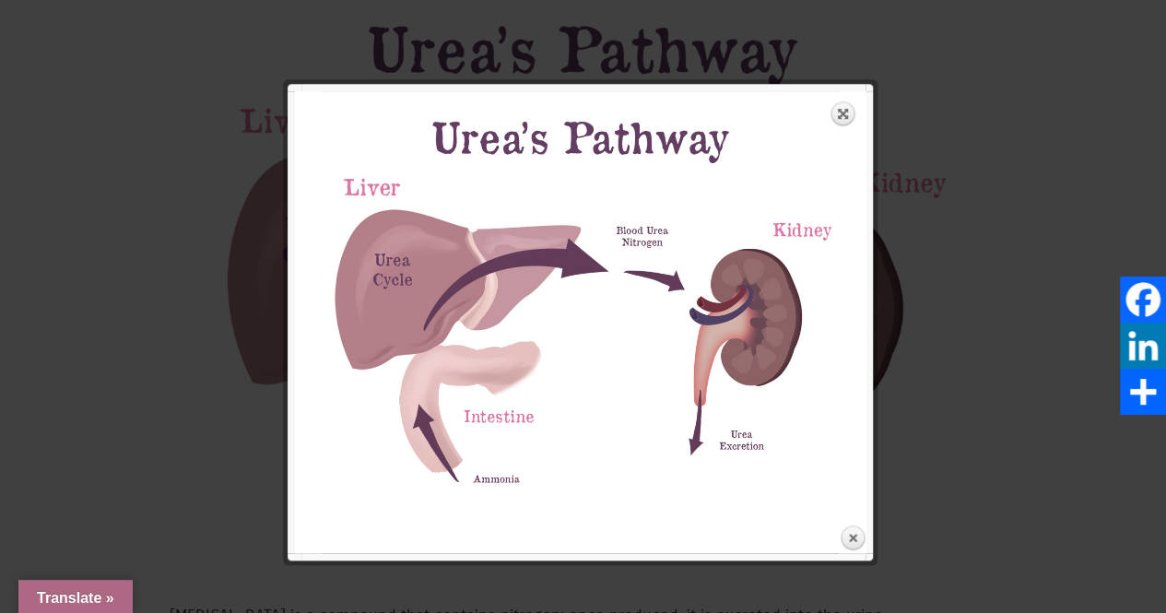
click at [1023, 384] on div at bounding box center [583, 432] width 1166 height 2705
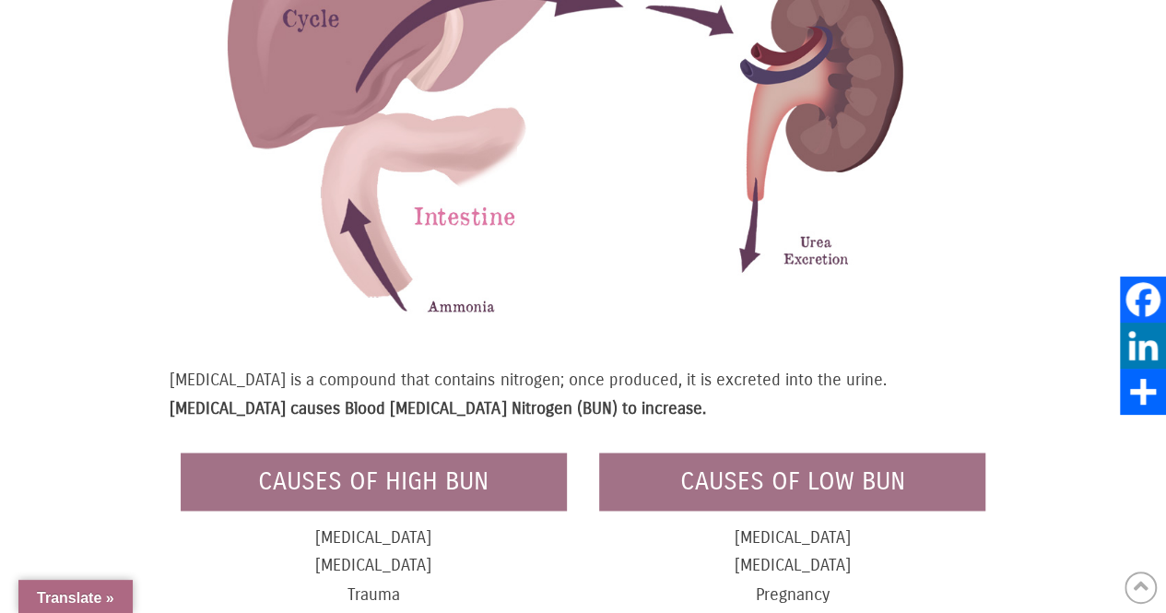
scroll to position [1290, 0]
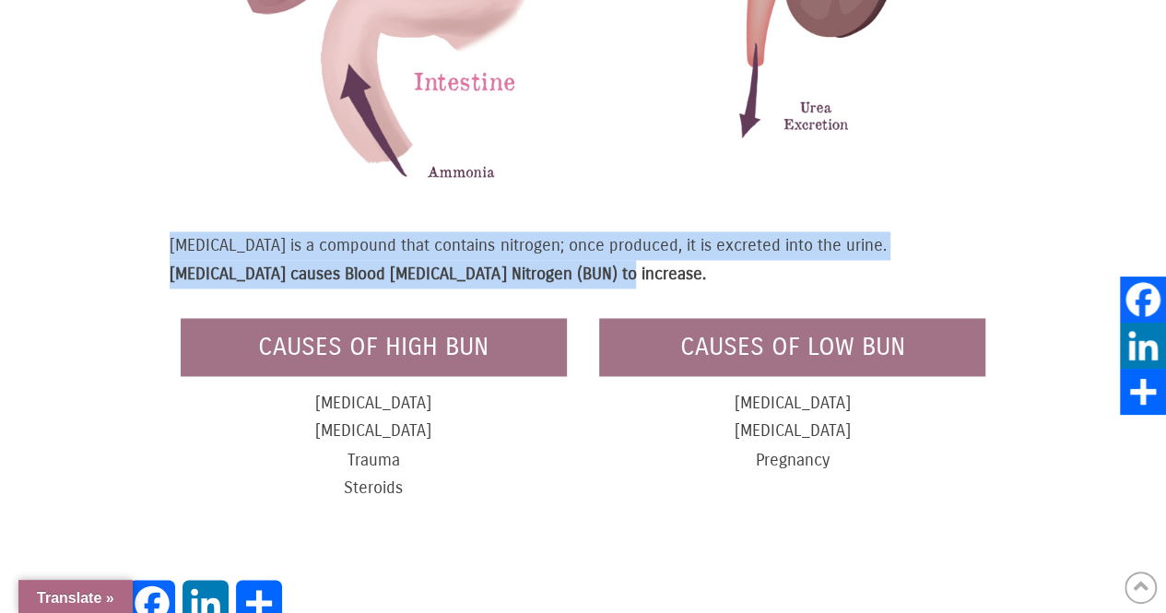
drag, startPoint x: 166, startPoint y: 196, endPoint x: 499, endPoint y: 243, distance: 336.0
copy p "Urea is a compound that contains nitrogen; once produced, it is excreted into t…"
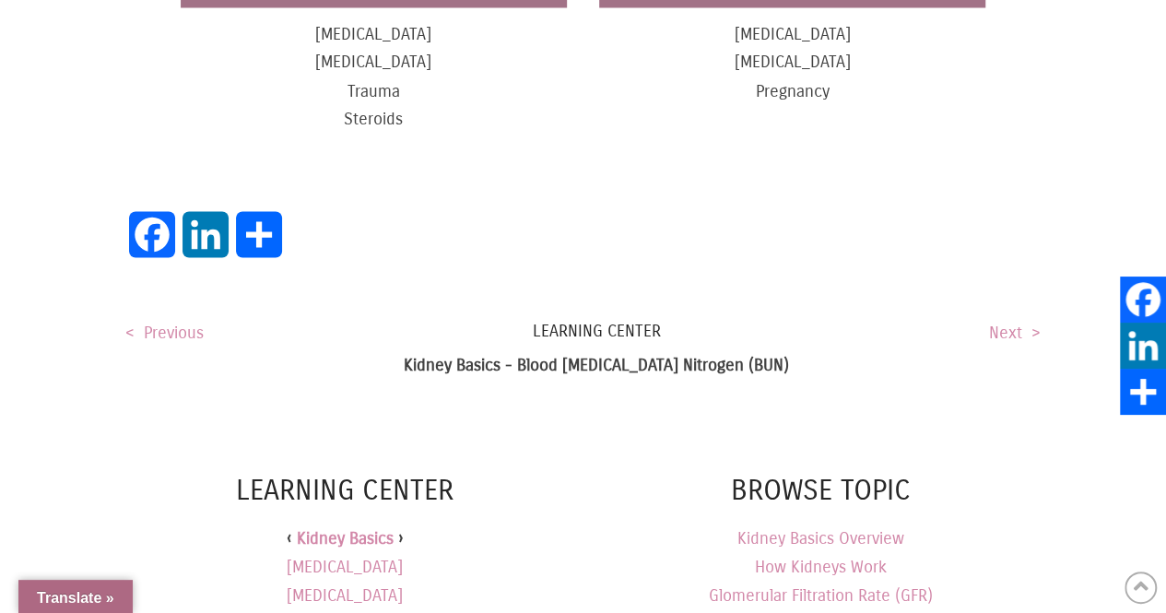
scroll to position [2028, 0]
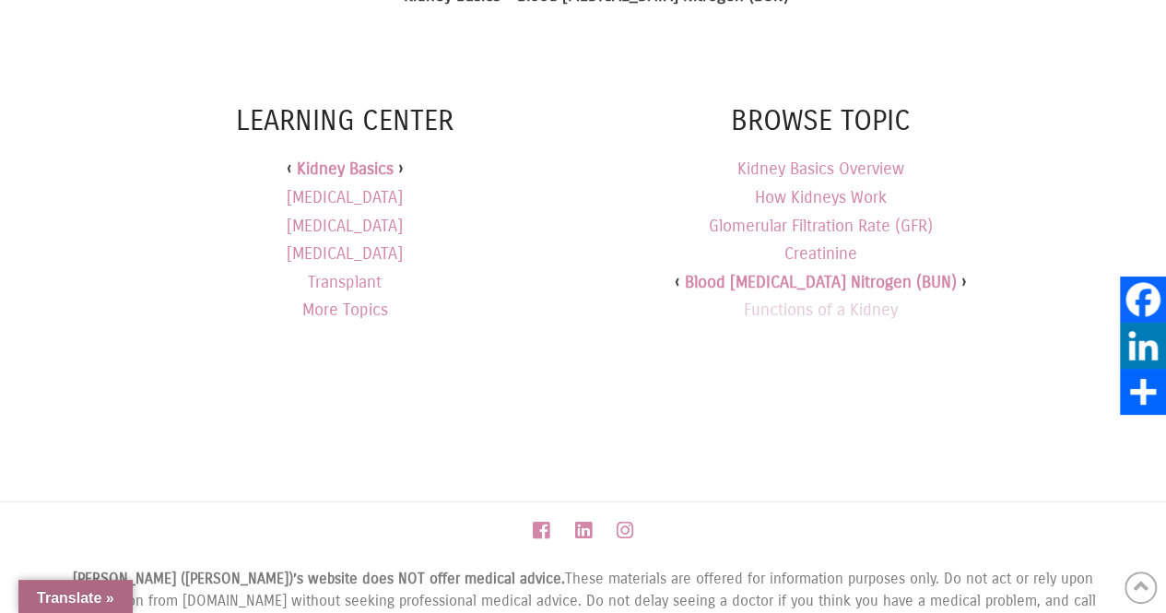
click at [866, 300] on link "Functions of a Kidney" at bounding box center [821, 310] width 154 height 20
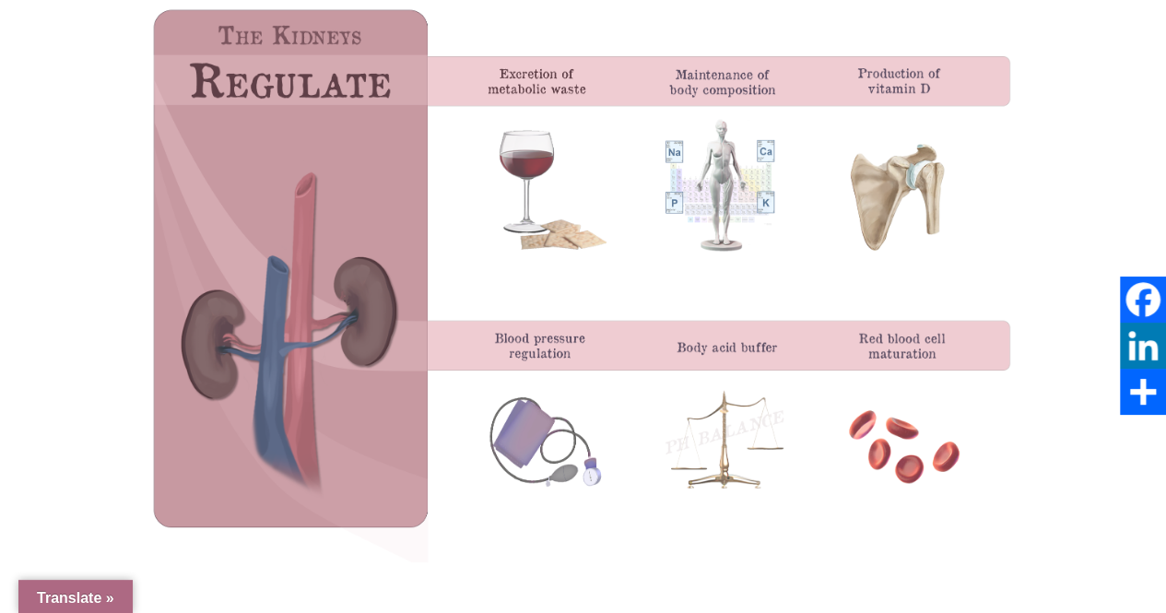
scroll to position [184, 0]
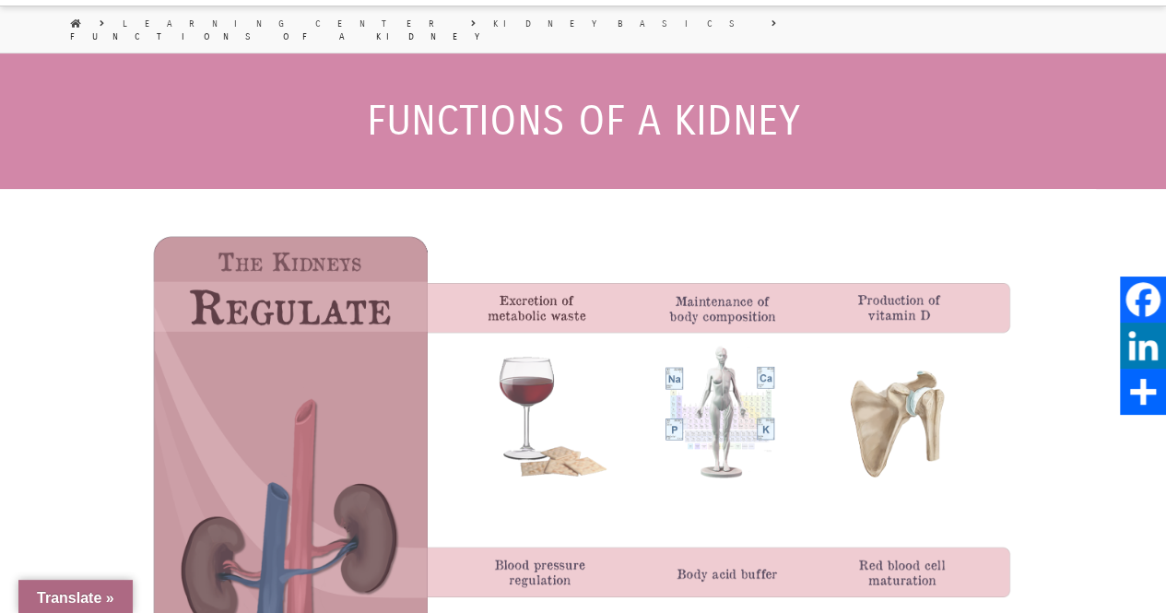
click at [656, 381] on img at bounding box center [582, 498] width 915 height 582
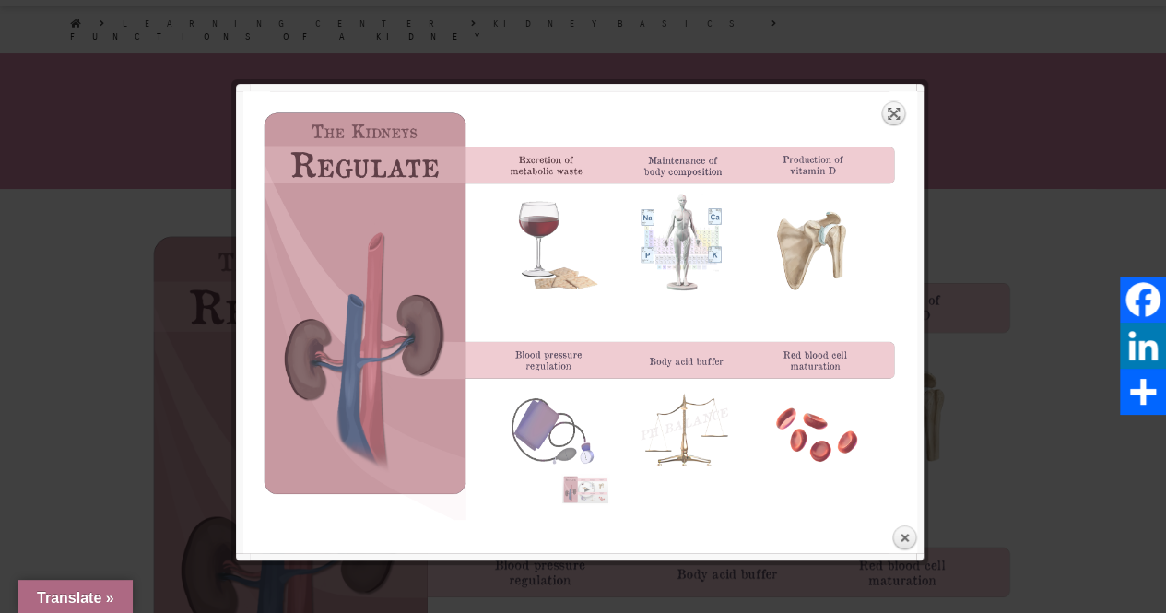
click at [892, 109] on link "Expand" at bounding box center [894, 113] width 26 height 26
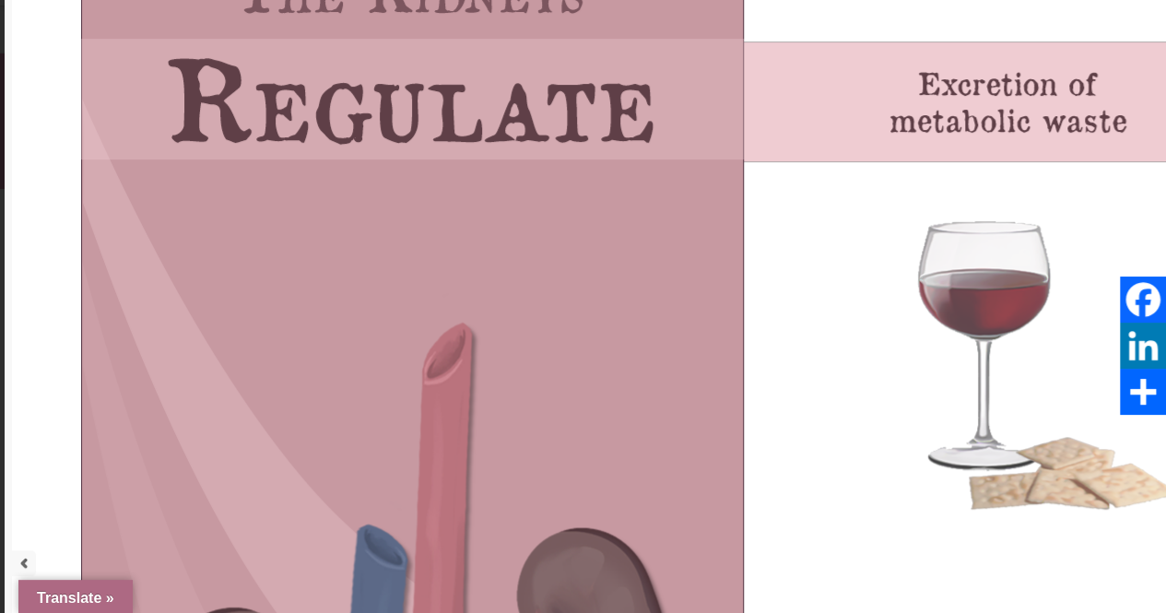
click at [751, 411] on link "previous" at bounding box center [555, 563] width 1086 height 1408
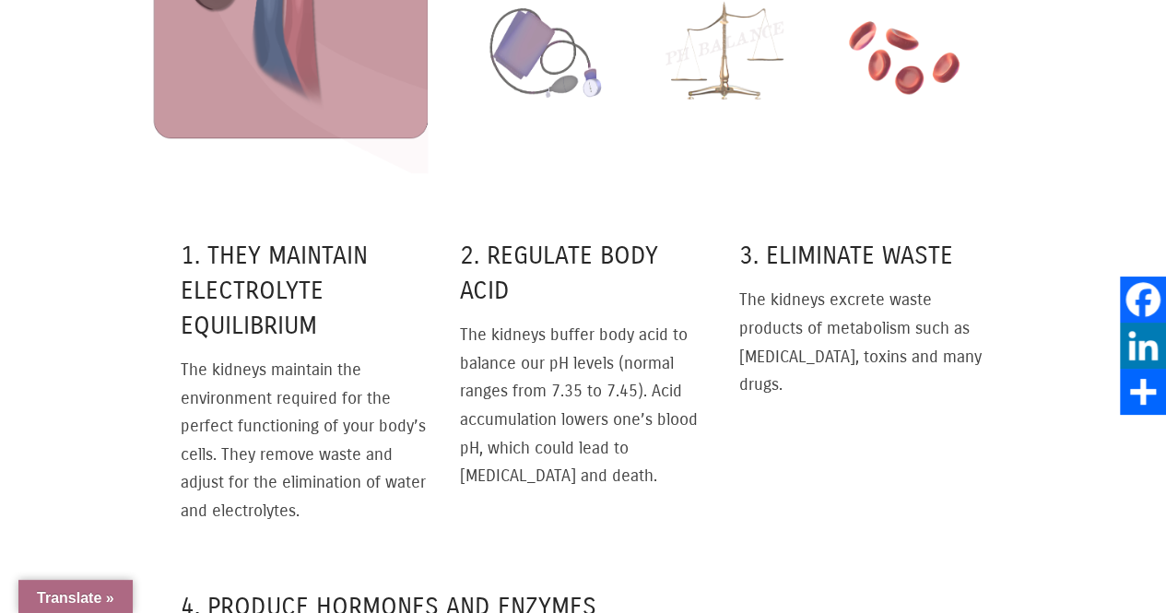
scroll to position [830, 0]
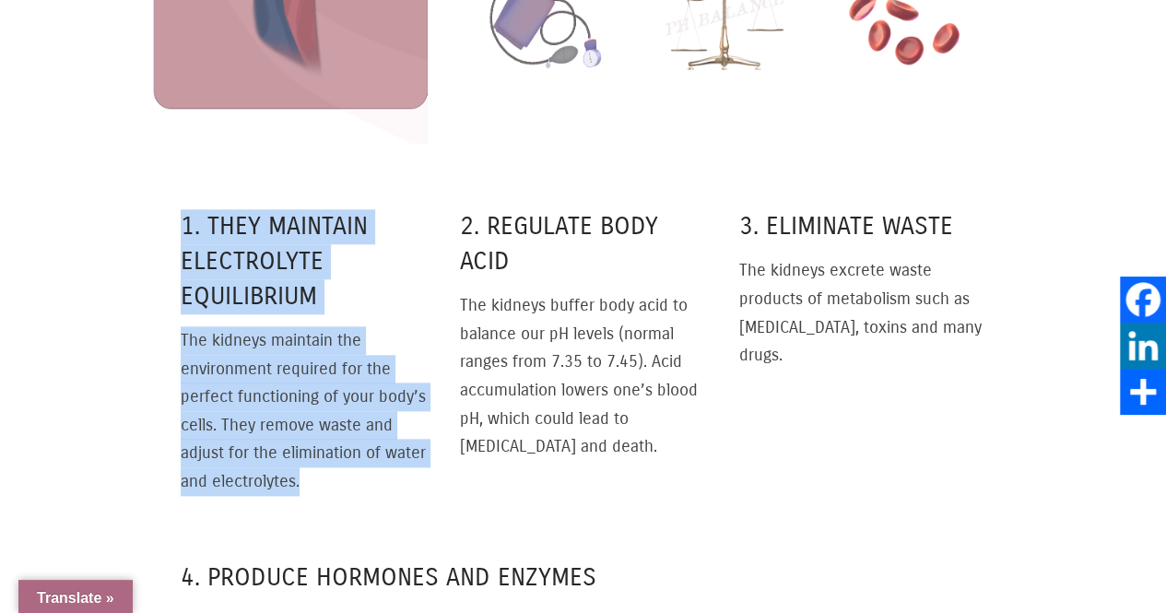
drag, startPoint x: 183, startPoint y: 205, endPoint x: 323, endPoint y: 473, distance: 302.6
click at [323, 473] on div "1. THEY MAINTAIN ELECTROLYTE EQUILIBRIUM The kidneys maintain the environment r…" at bounding box center [304, 352] width 247 height 286
copy div "1. THEY MAINTAIN ELECTROLYTE EQUILIBRIUM The kidneys maintain the environment r…"
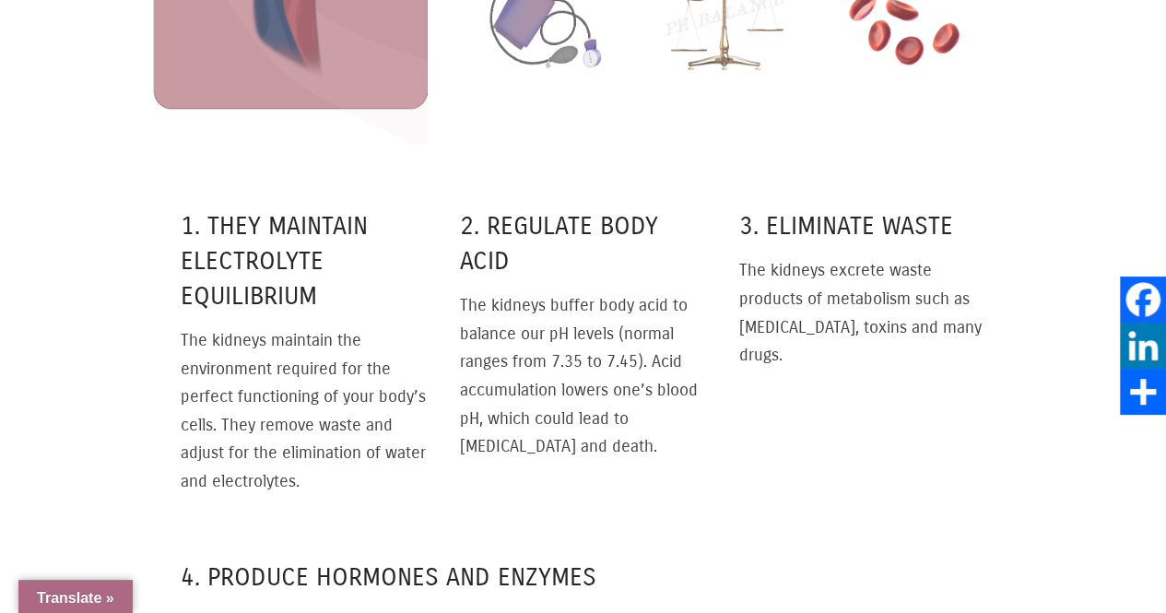
click at [548, 307] on p "The kidneys buffer body acid to balance our pH levels (normal ranges from 7.35 …" at bounding box center [582, 376] width 247 height 170
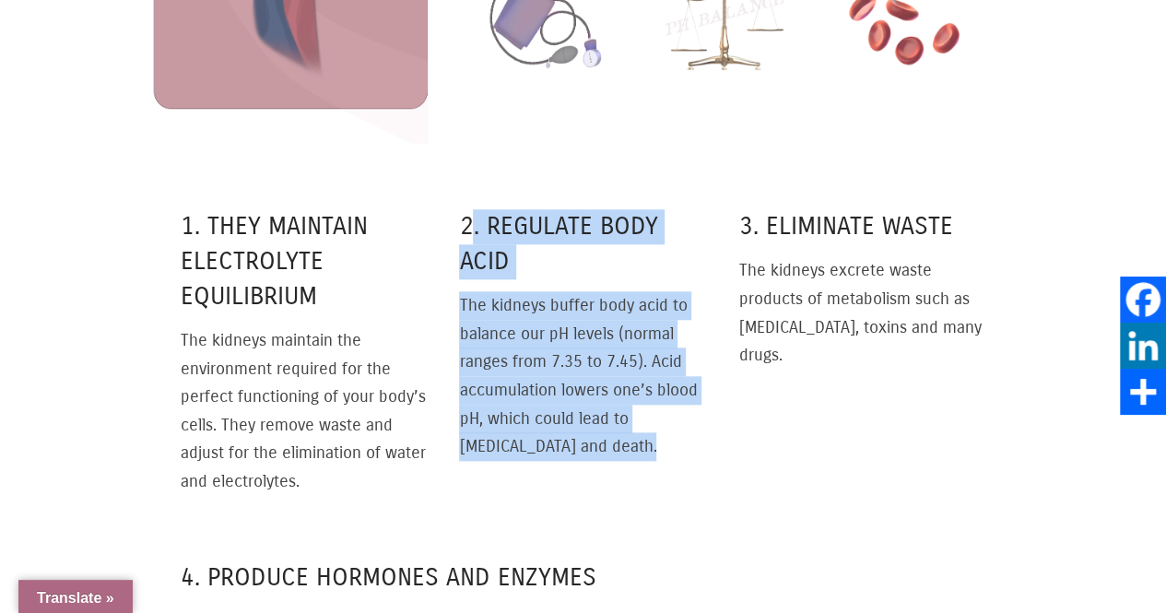
drag, startPoint x: 470, startPoint y: 204, endPoint x: 601, endPoint y: 452, distance: 280.4
click at [601, 452] on div "2. REGULATE BODY ACID The kidneys buffer body acid to balance our pH levels (no…" at bounding box center [582, 324] width 247 height 317
copy div "2. REGULATE BODY ACID The kidneys buffer body acid to balance our pH levels (no…"
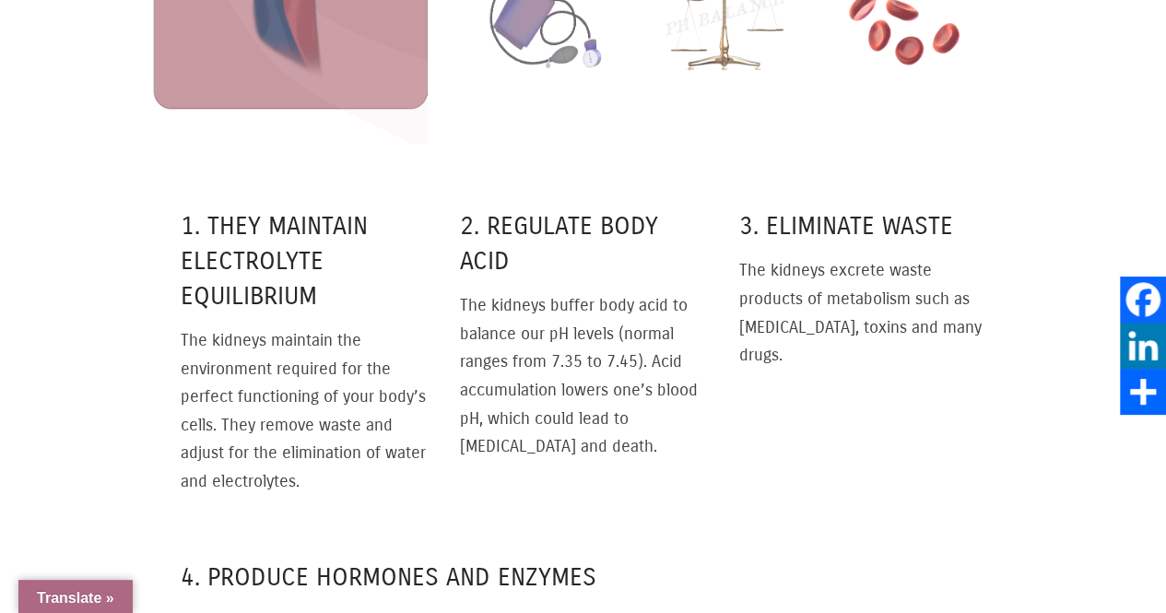
click at [791, 296] on p "The kidneys excrete waste products of metabolism such as [MEDICAL_DATA], toxins…" at bounding box center [861, 312] width 247 height 112
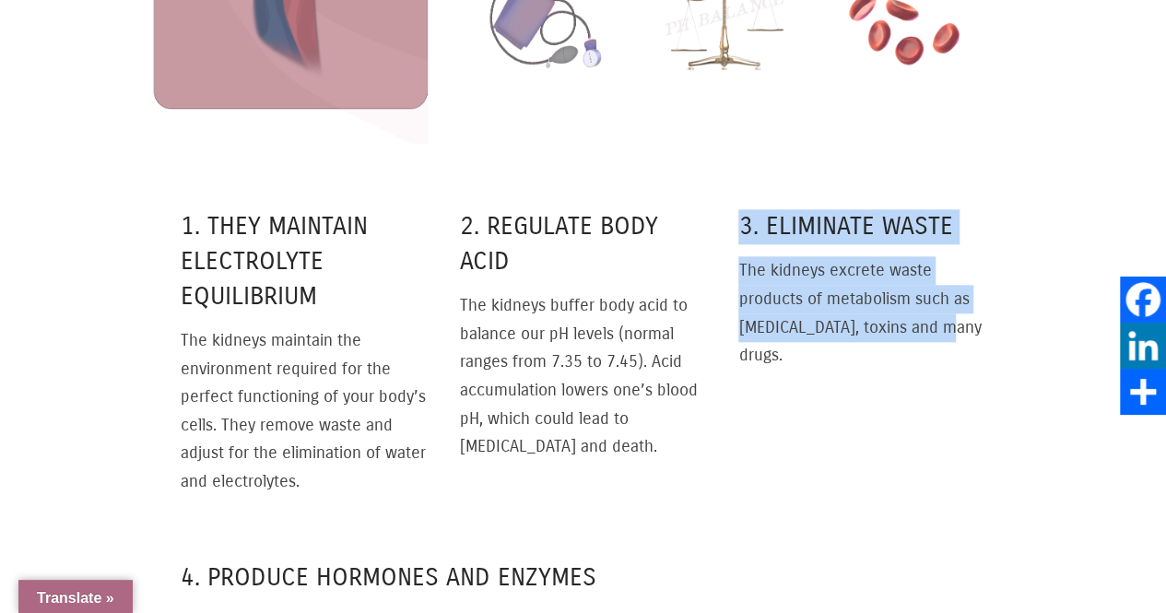
drag, startPoint x: 736, startPoint y: 194, endPoint x: 966, endPoint y: 311, distance: 258.0
click at [966, 311] on div "1. THEY MAINTAIN ELECTROLYTE EQUILIBRIUM The kidneys maintain the environment r…" at bounding box center [584, 341] width 806 height 351
copy div "3. ELIMINATE WASTE The kidneys excrete waste products of metabolism such as [ME…"
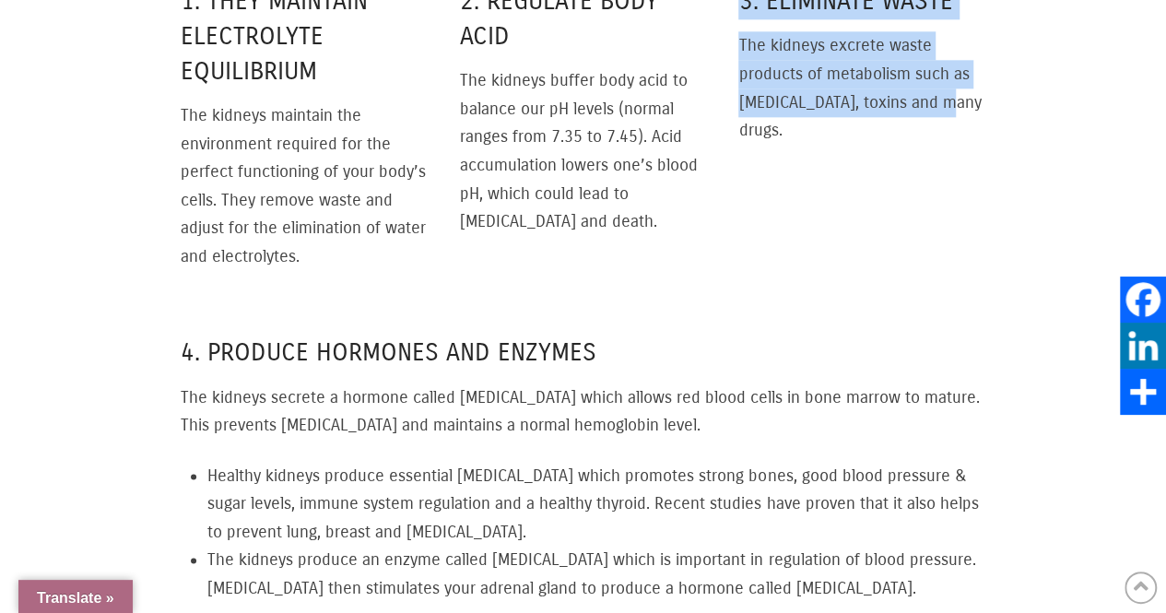
scroll to position [1198, 0]
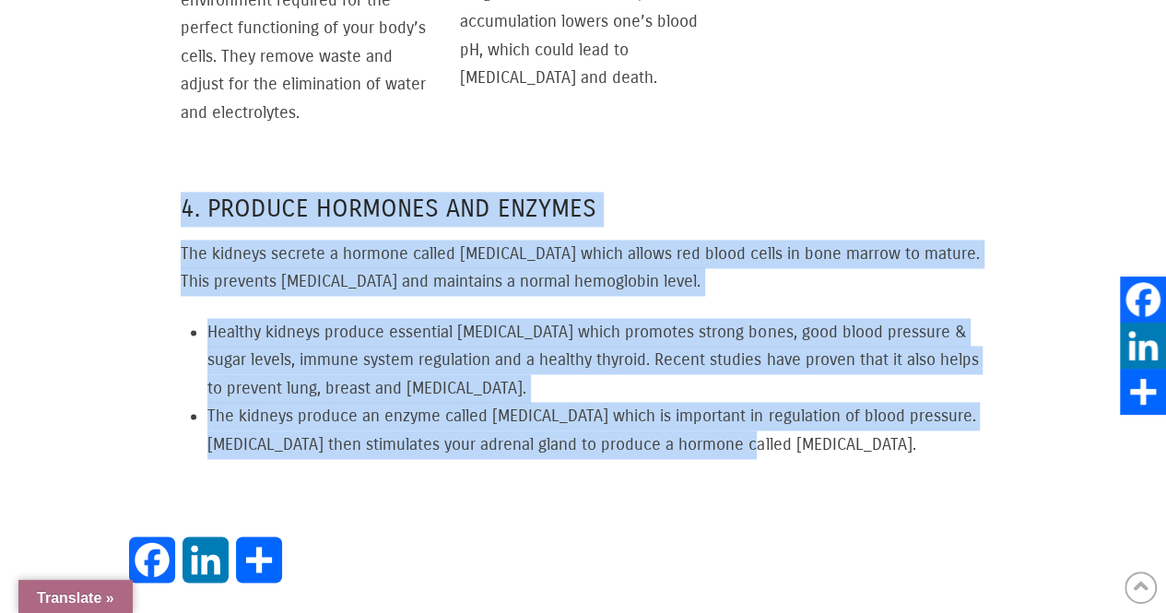
drag, startPoint x: 174, startPoint y: 196, endPoint x: 762, endPoint y: 467, distance: 647.5
copy div "4. PRODUCE HORMONES AND ENZYMES The kidneys secrete a hormone called erythropoi…"
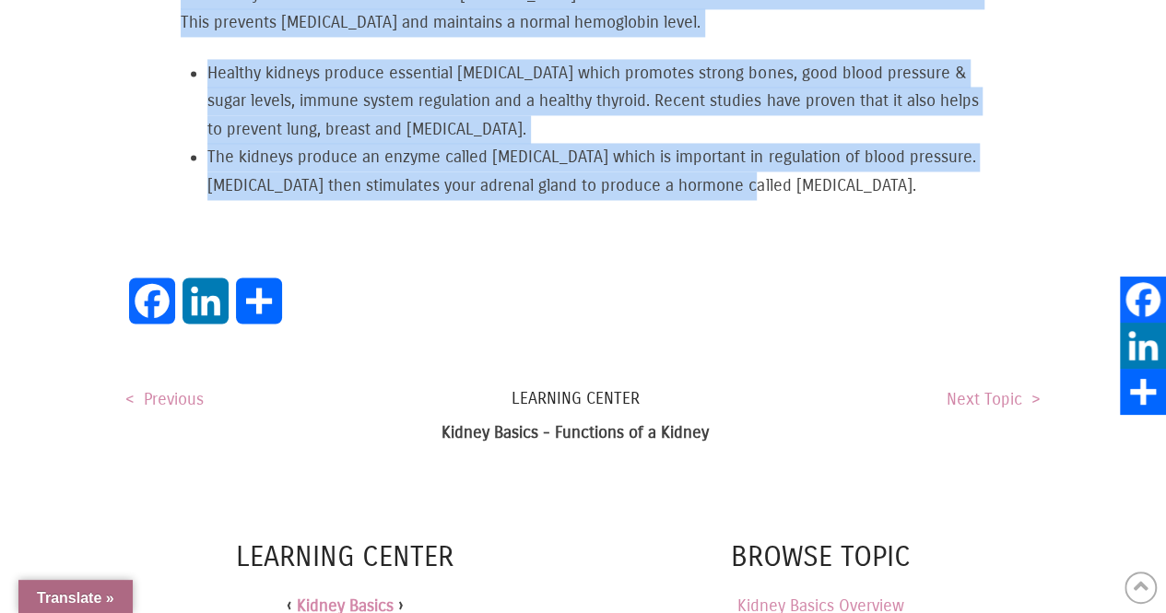
scroll to position [1659, 0]
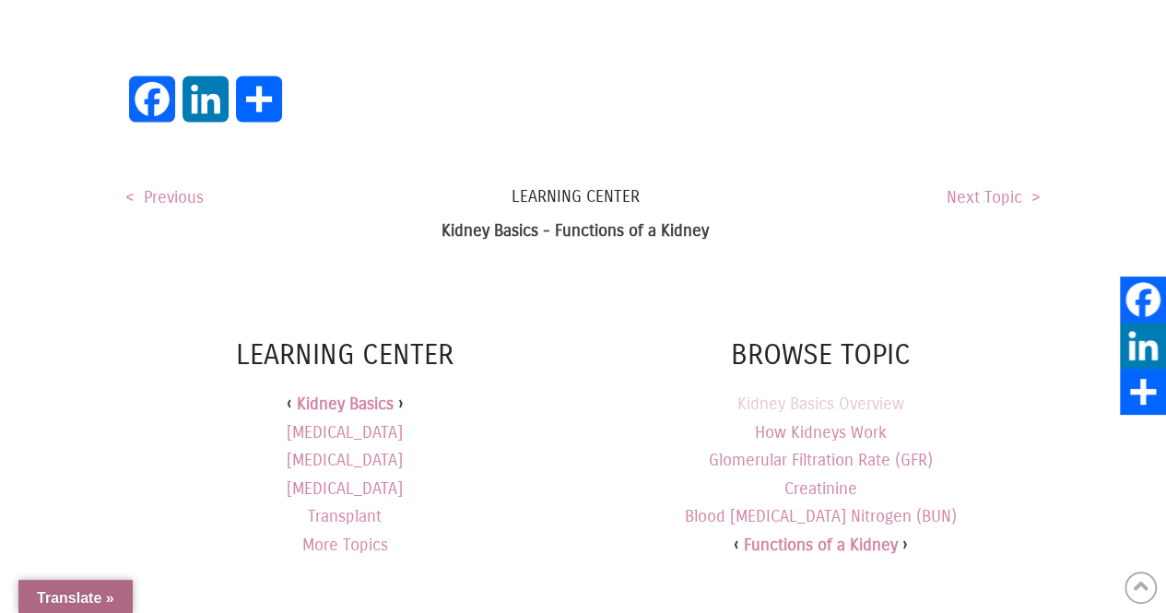
click at [830, 393] on link "Kidney Basics Overview" at bounding box center [820, 403] width 167 height 20
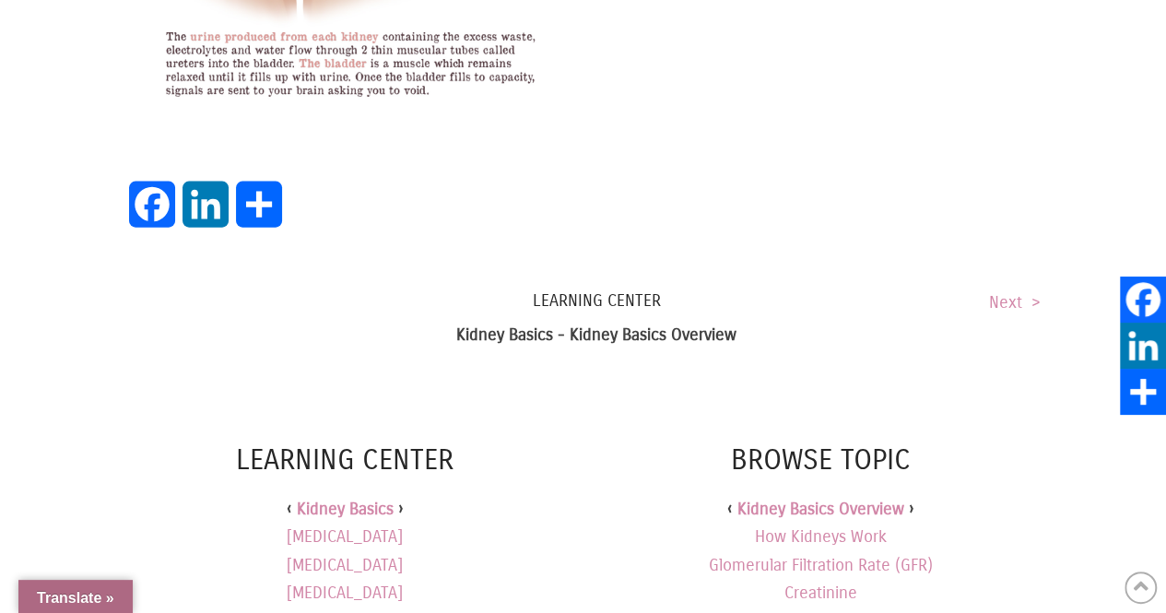
scroll to position [2120, 0]
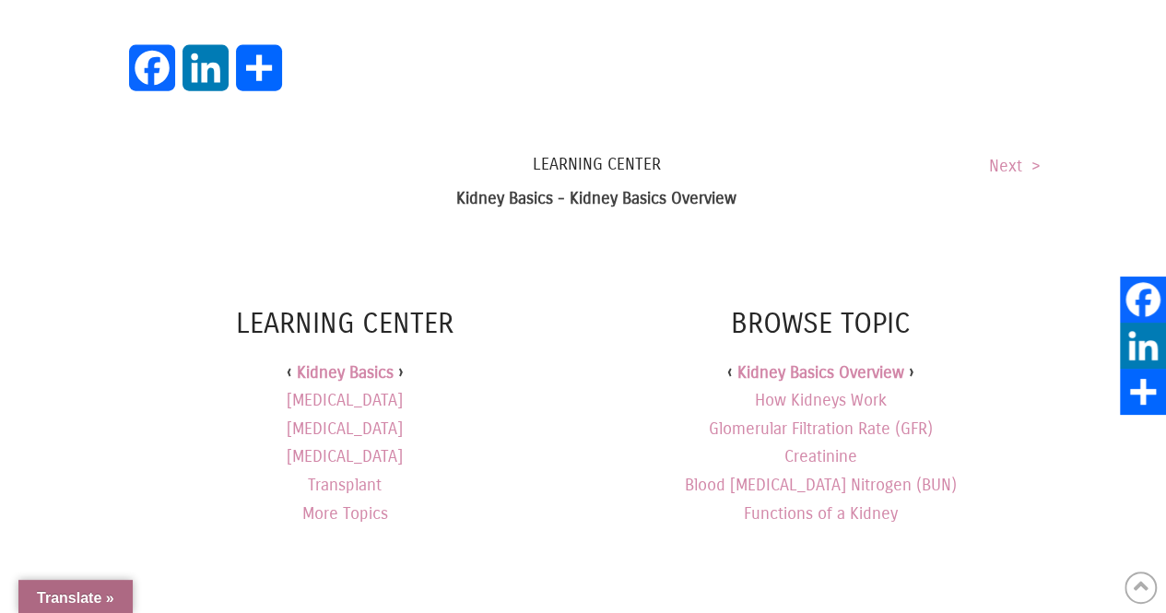
click at [830, 390] on link "How Kidneys Work" at bounding box center [821, 400] width 132 height 20
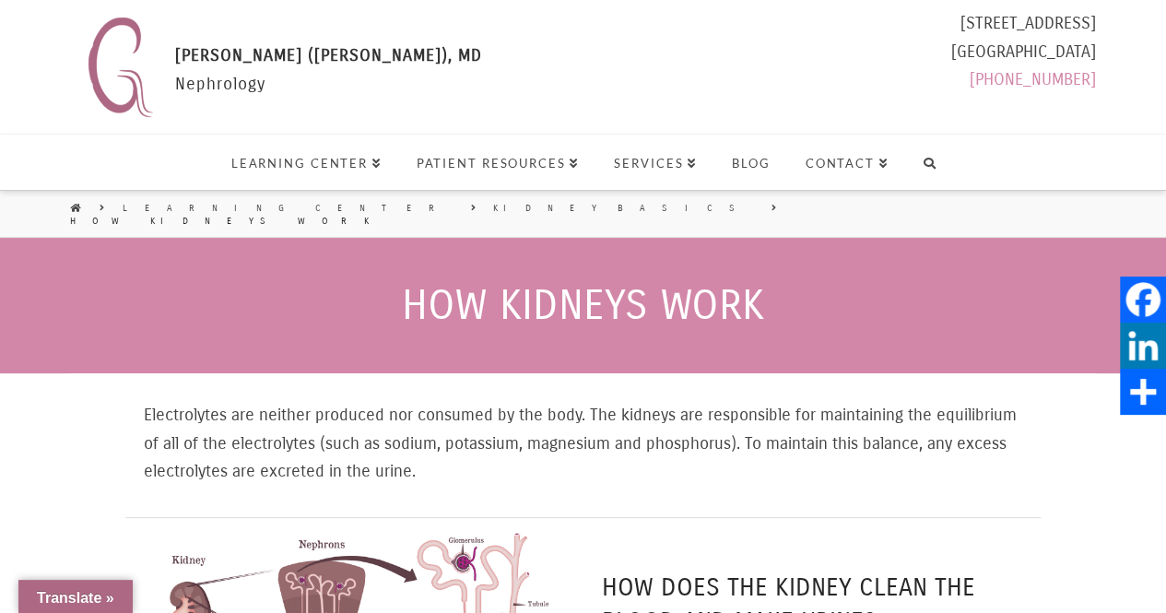
select select "Language Translate Widget"
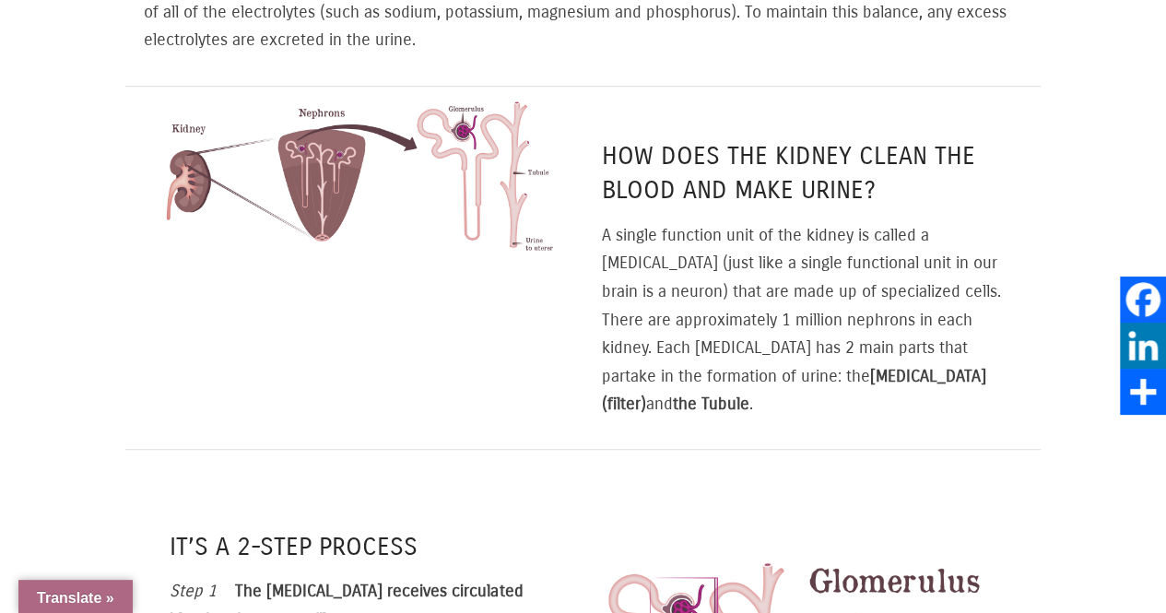
scroll to position [461, 0]
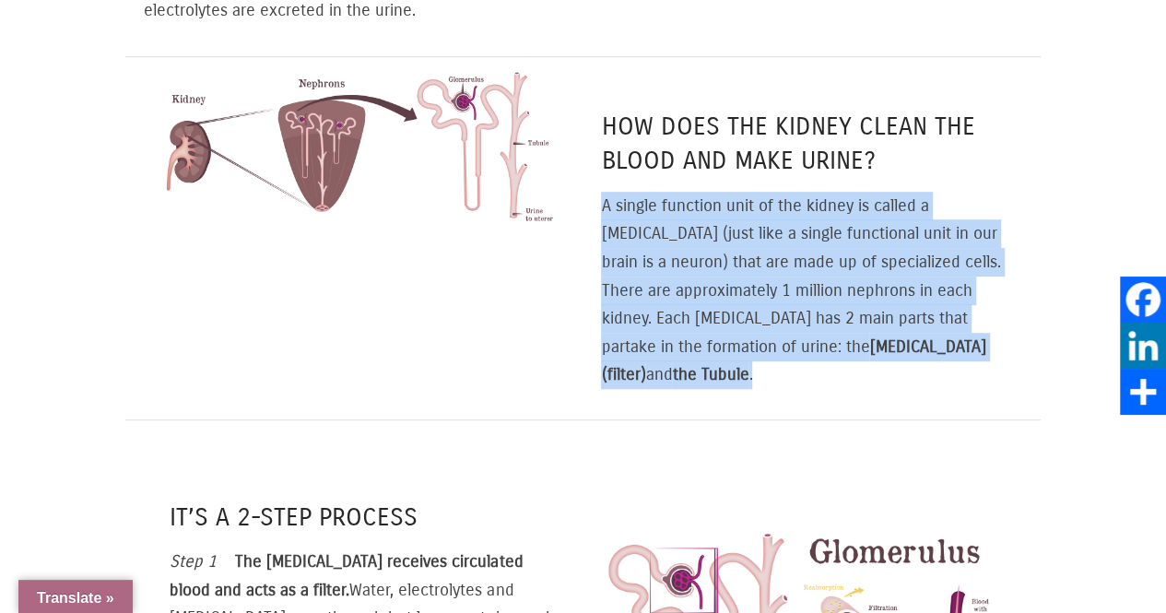
drag, startPoint x: 596, startPoint y: 186, endPoint x: 929, endPoint y: 342, distance: 367.4
click at [929, 342] on div "How does the kidney clean the blood and make urine? A single function unit of t…" at bounding box center [812, 238] width 458 height 363
copy p "A single function unit of the kidney is called a [MEDICAL_DATA] (just like a si…"
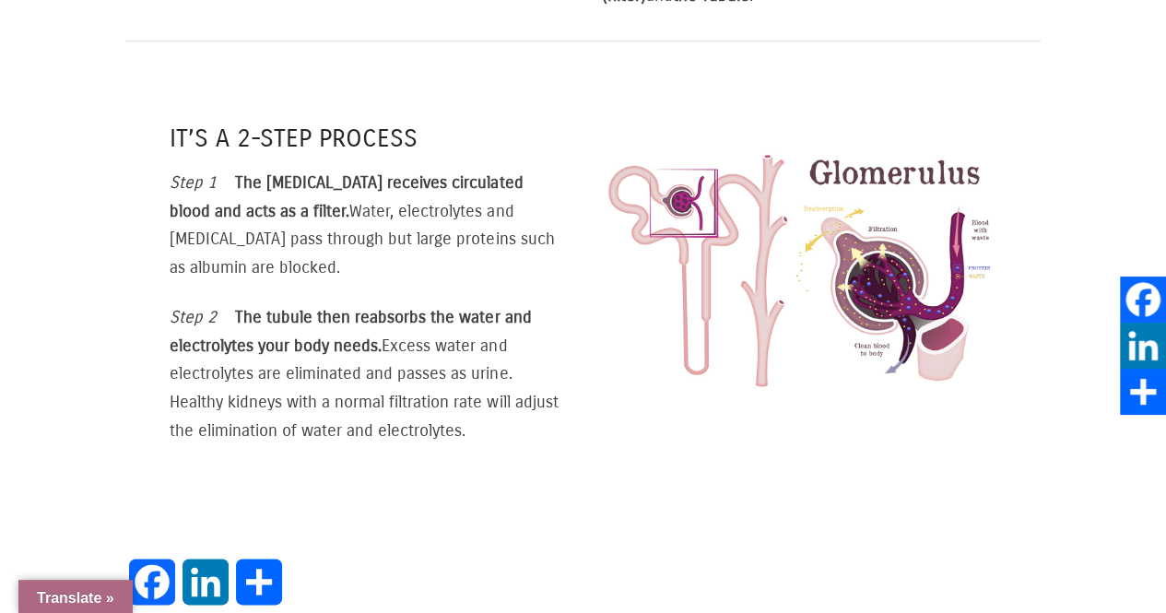
scroll to position [737, 0]
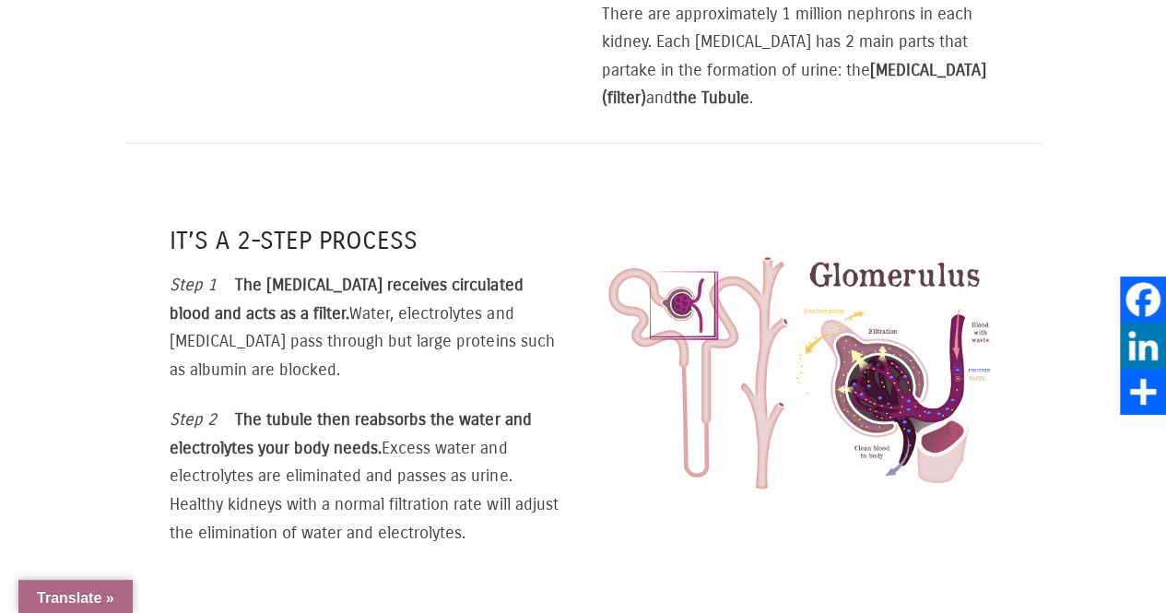
drag, startPoint x: 170, startPoint y: 193, endPoint x: 482, endPoint y: 508, distance: 443.9
click at [482, 508] on div "It’s a 2-Step Process Step 1 The glomerulus receives circulated blood and acts …" at bounding box center [368, 374] width 430 height 406
copy div "It’s a 2-Step Process Step 1 The glomerulus receives circulated blood and acts …"
click at [688, 453] on img at bounding box center [797, 373] width 395 height 255
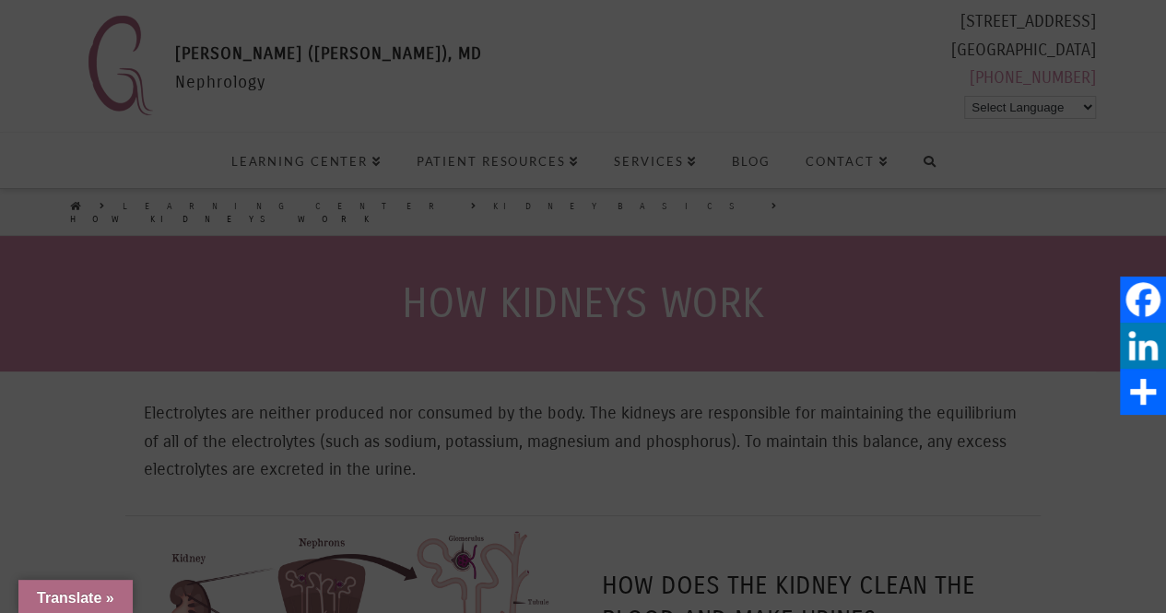
scroll to position [2, 0]
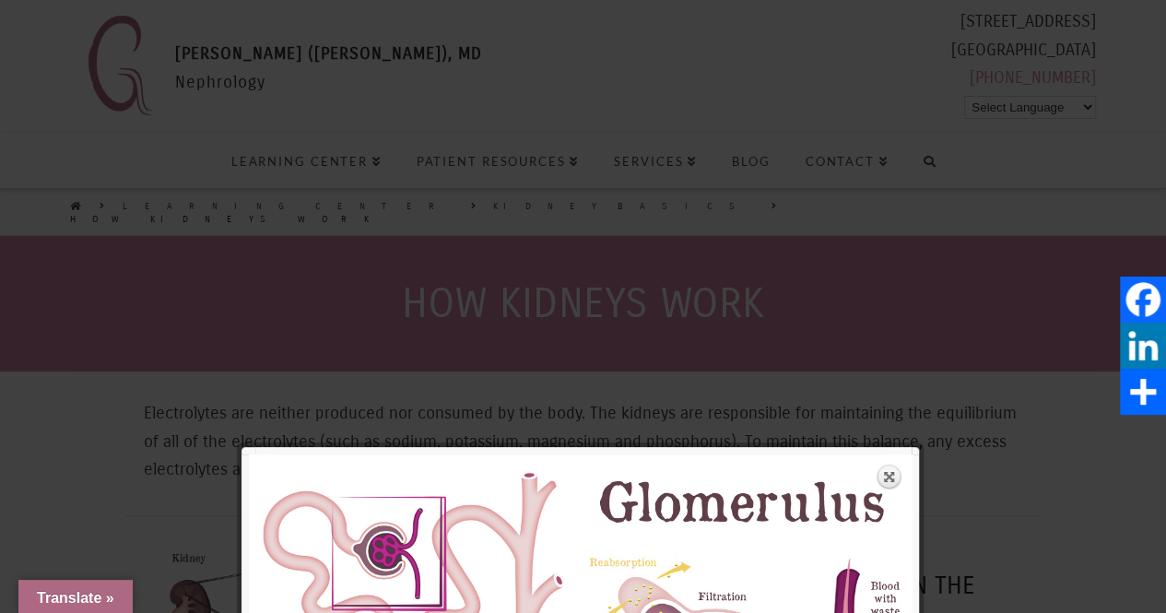
scroll to position [368, 0]
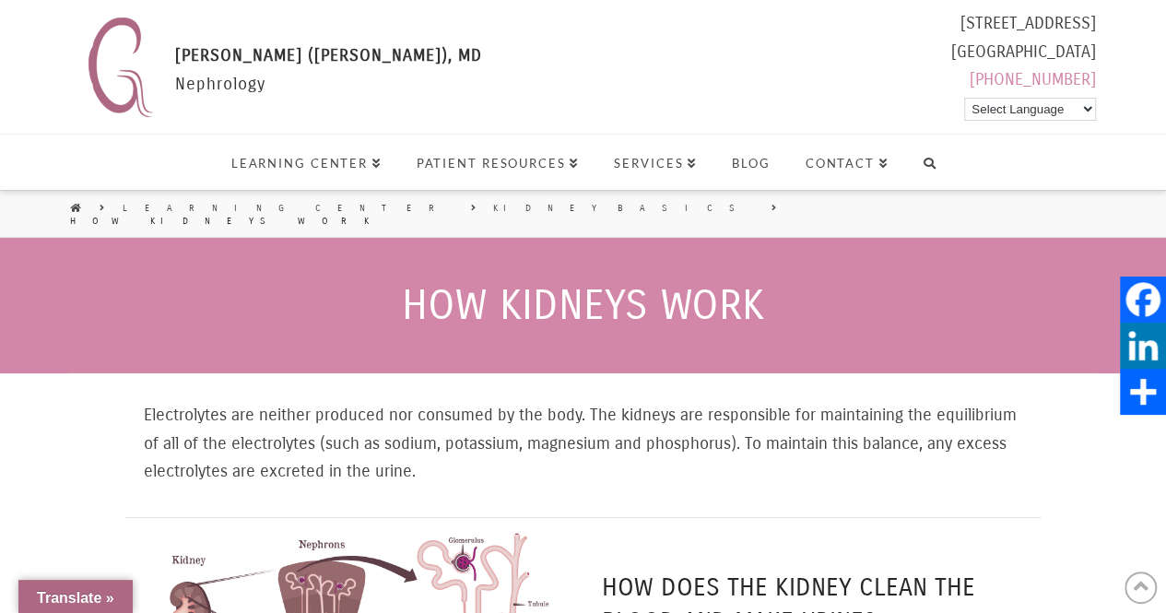
scroll to position [1384, 0]
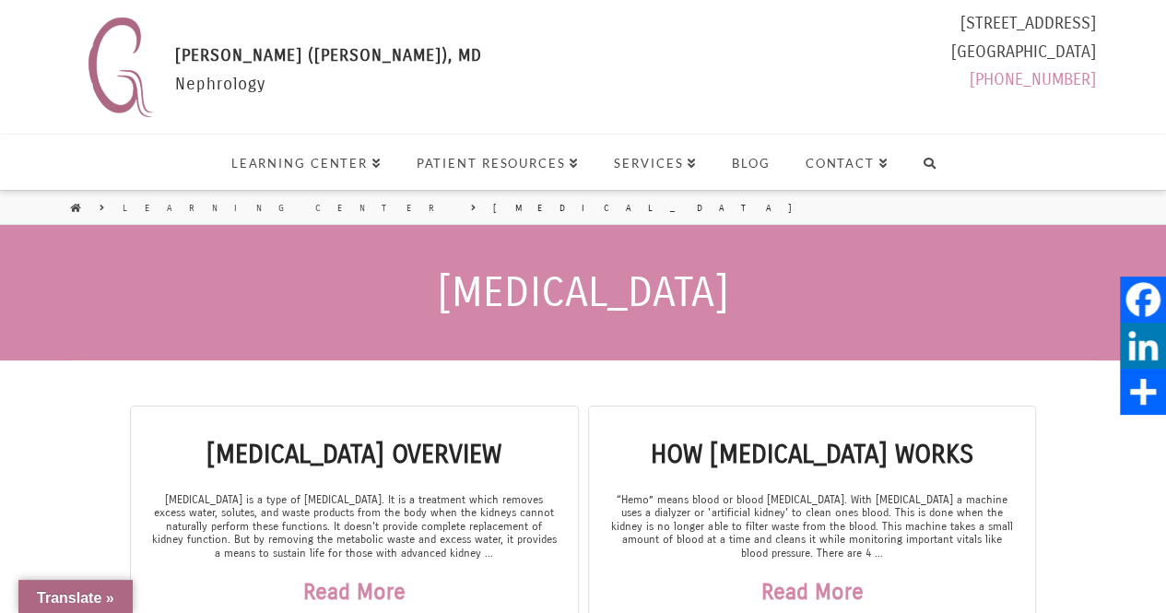
select select "Language Translate Widget"
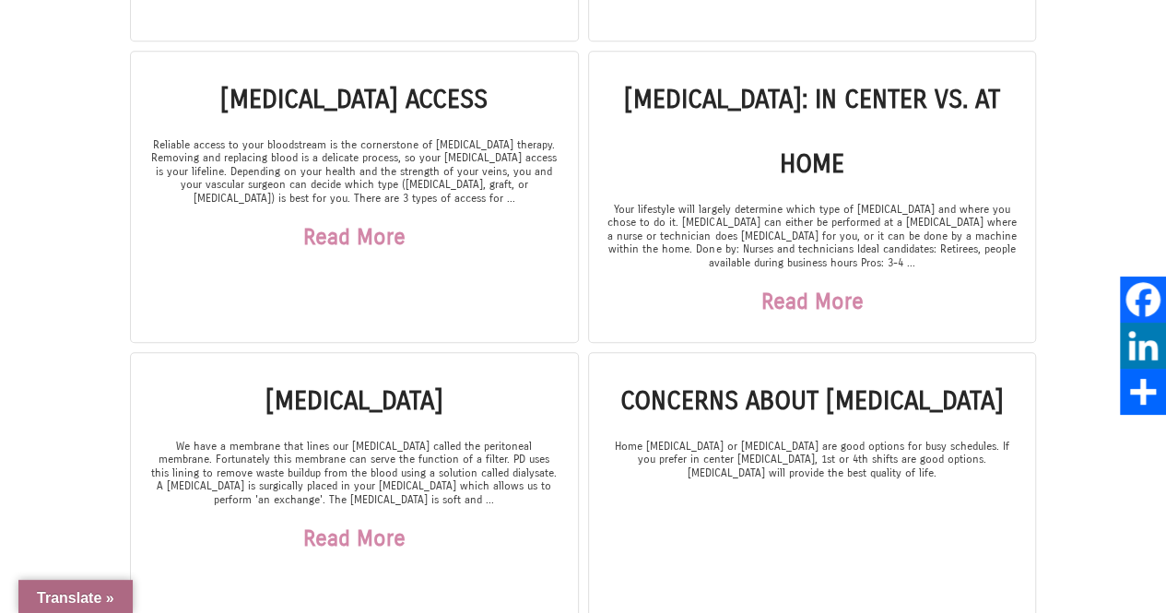
scroll to position [737, 0]
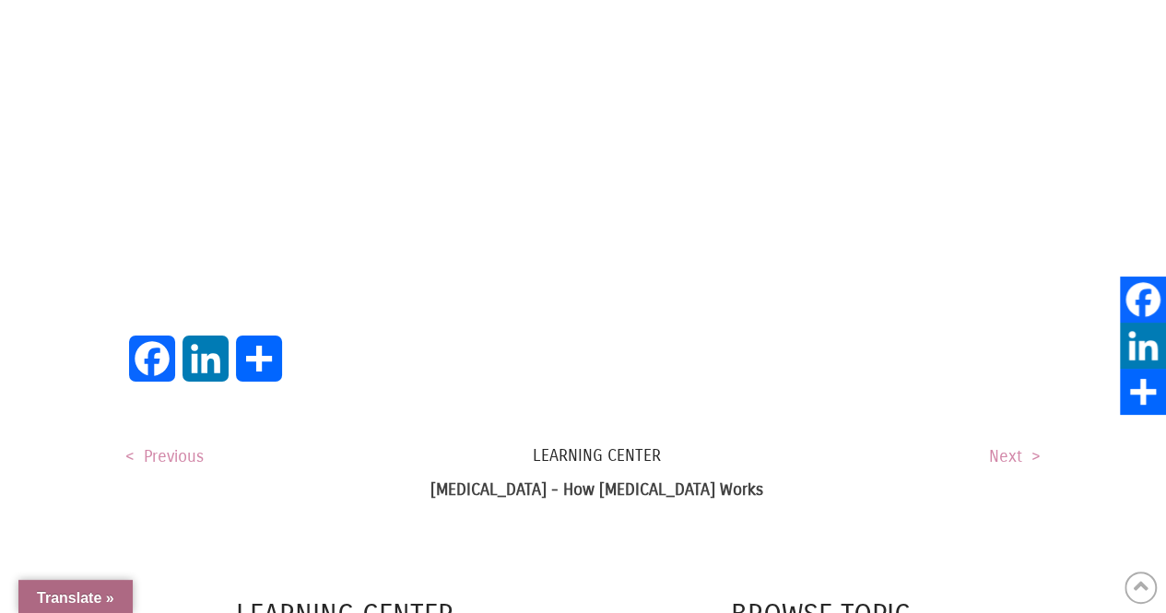
scroll to position [3226, 0]
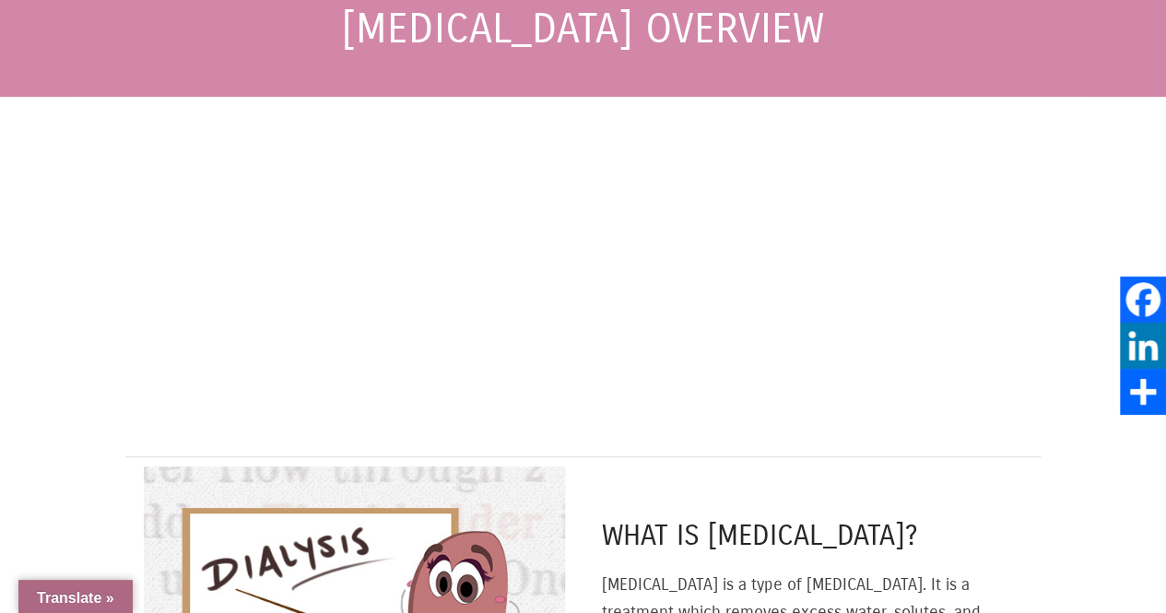
scroll to position [645, 0]
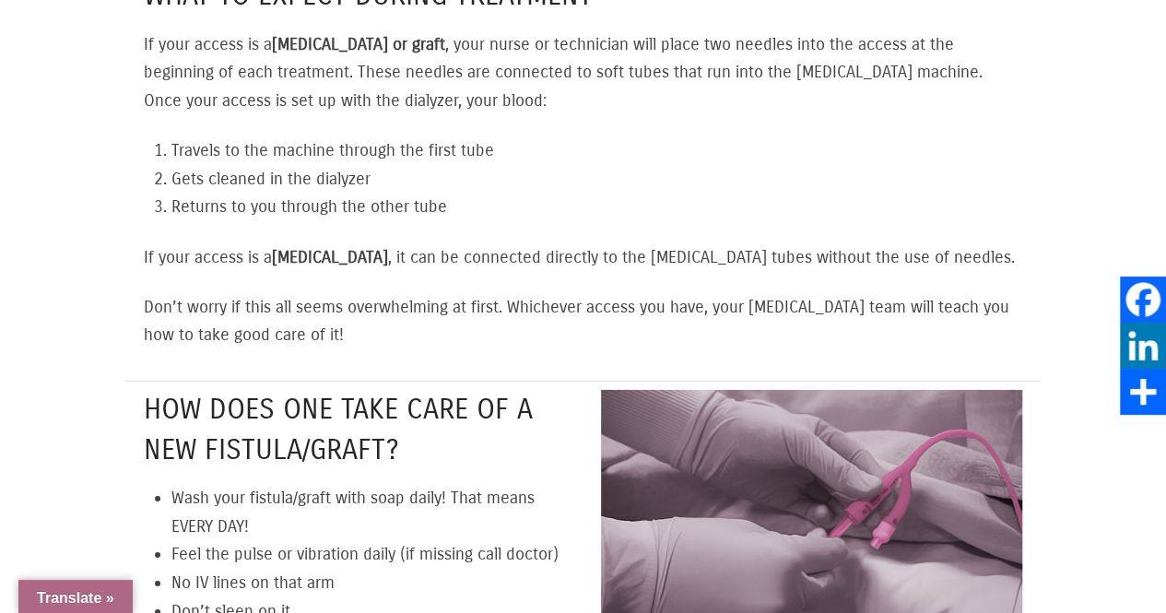
scroll to position [2673, 0]
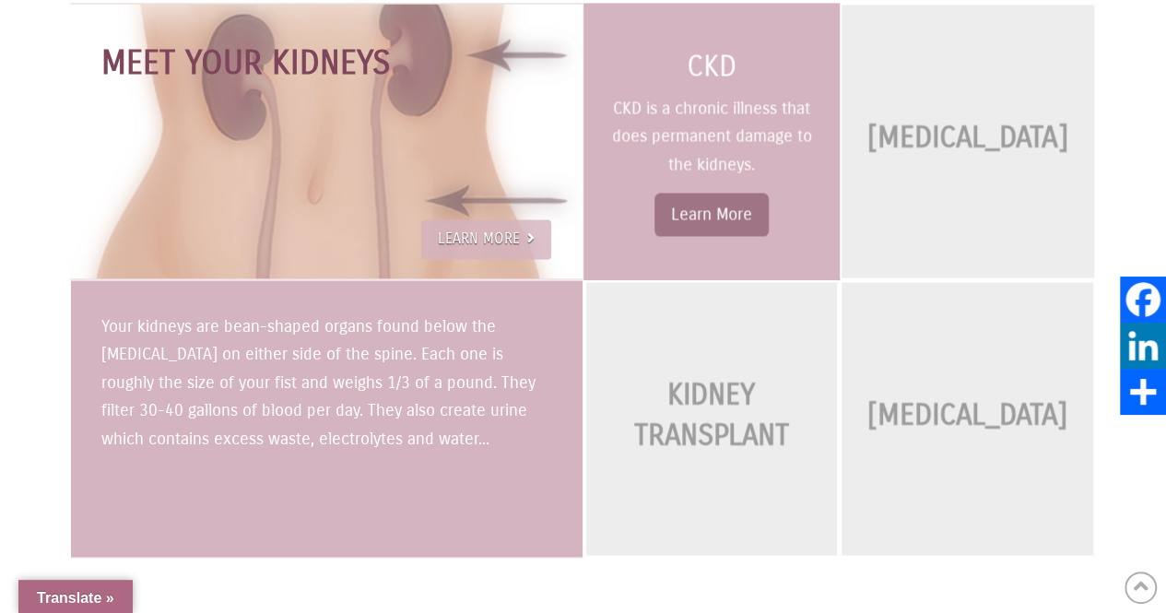
scroll to position [1478, 0]
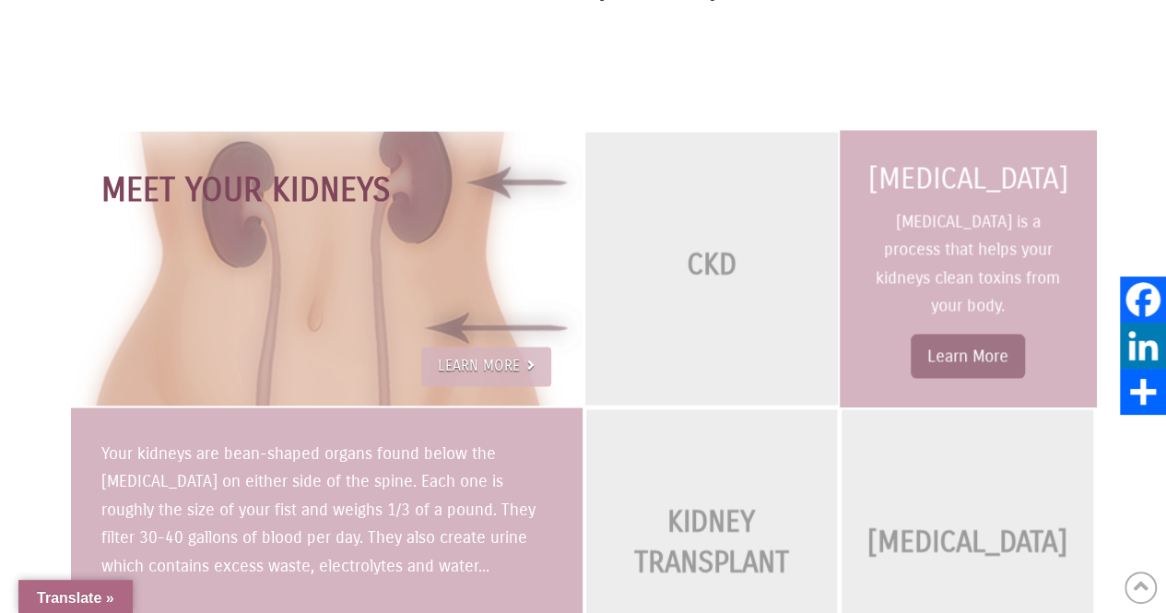
click at [903, 207] on p "[MEDICAL_DATA] is a process that helps your kidneys clean toxins from your body." at bounding box center [968, 263] width 206 height 112
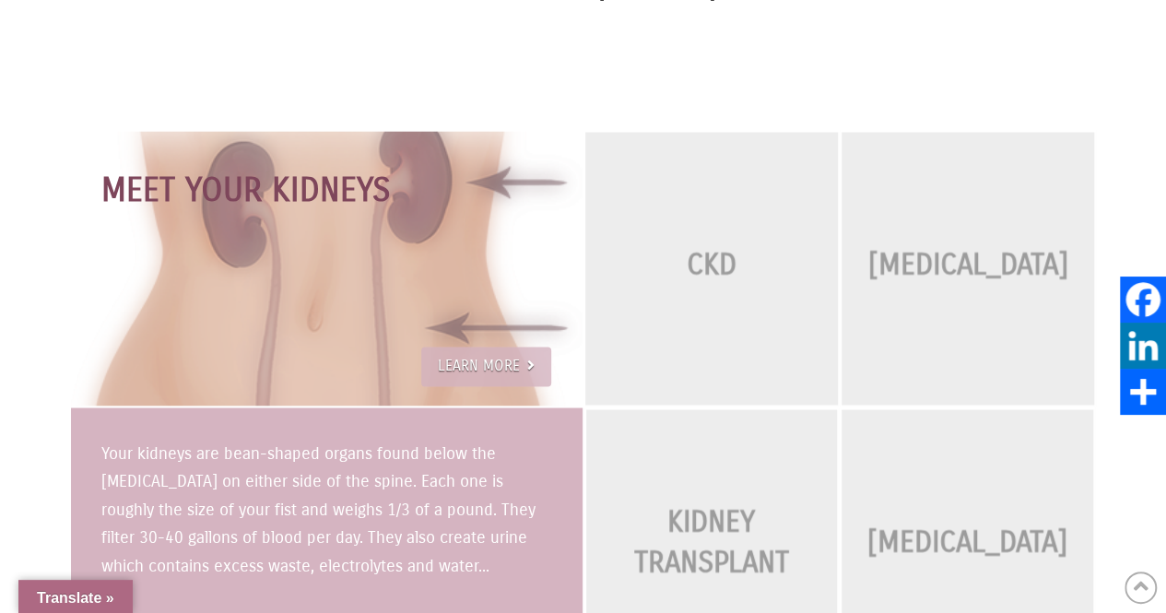
click at [463, 347] on link "LEARN MORE" at bounding box center [486, 367] width 130 height 41
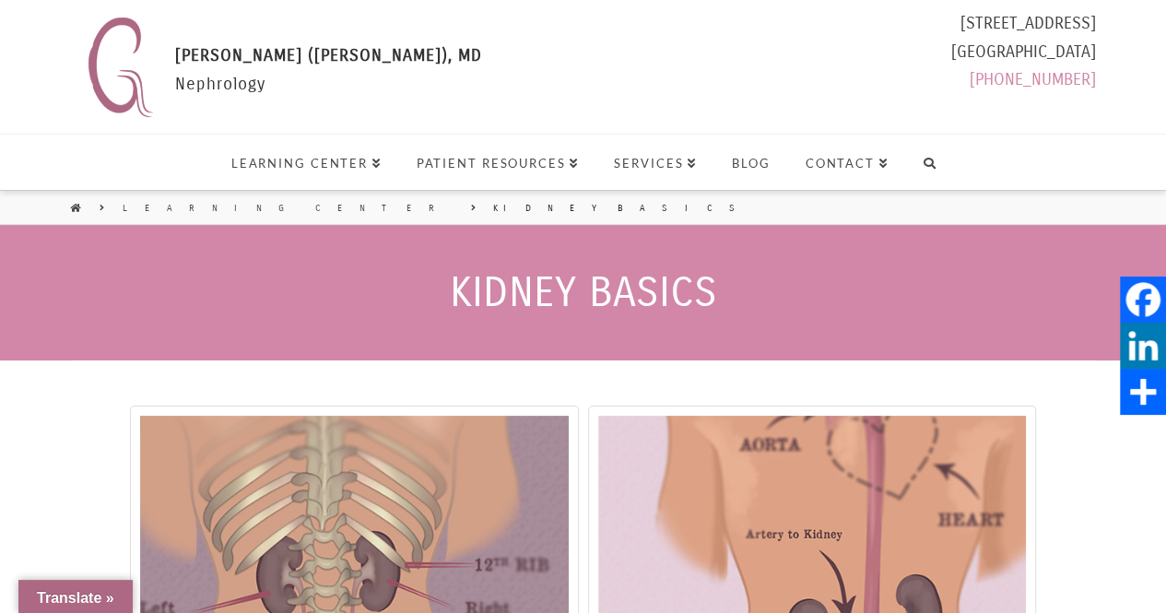
select select "Language Translate Widget"
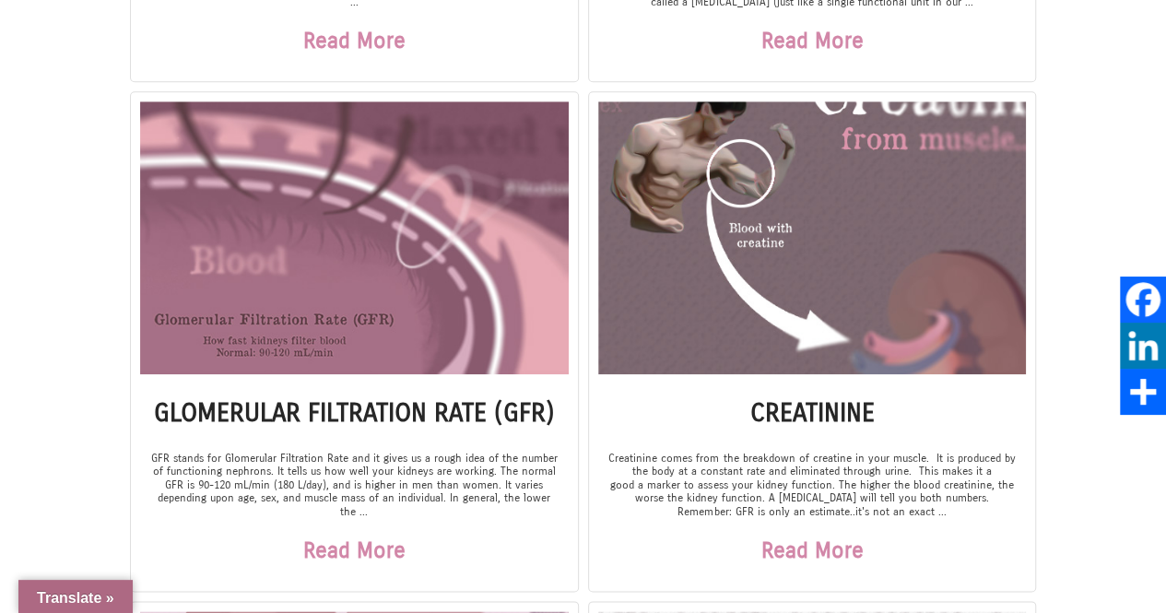
scroll to position [645, 0]
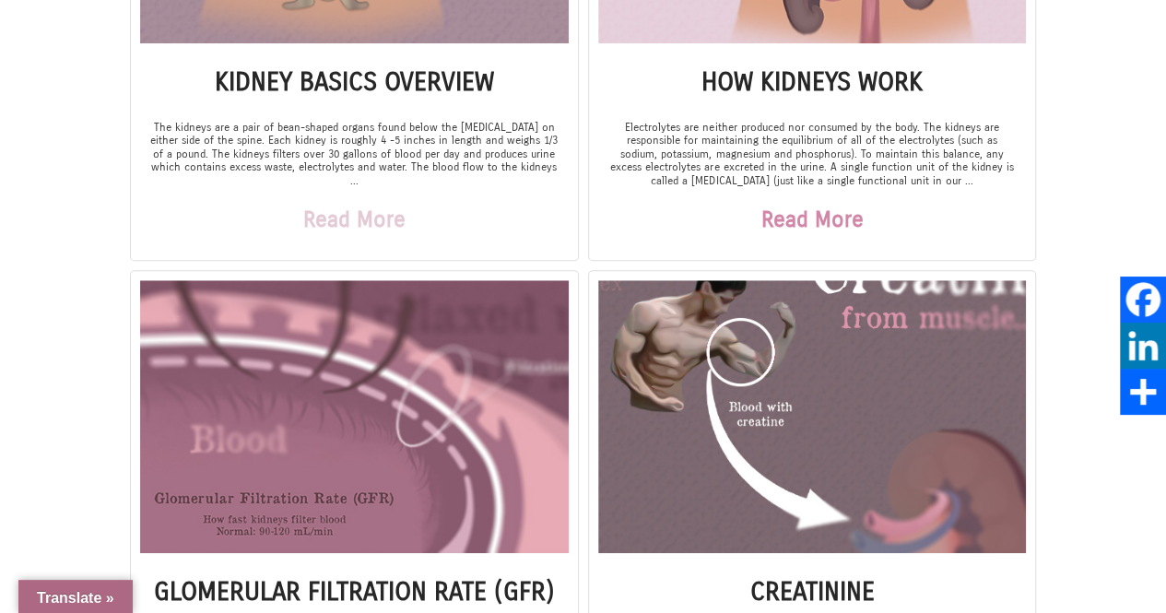
click at [334, 202] on link "Read More" at bounding box center [354, 219] width 102 height 65
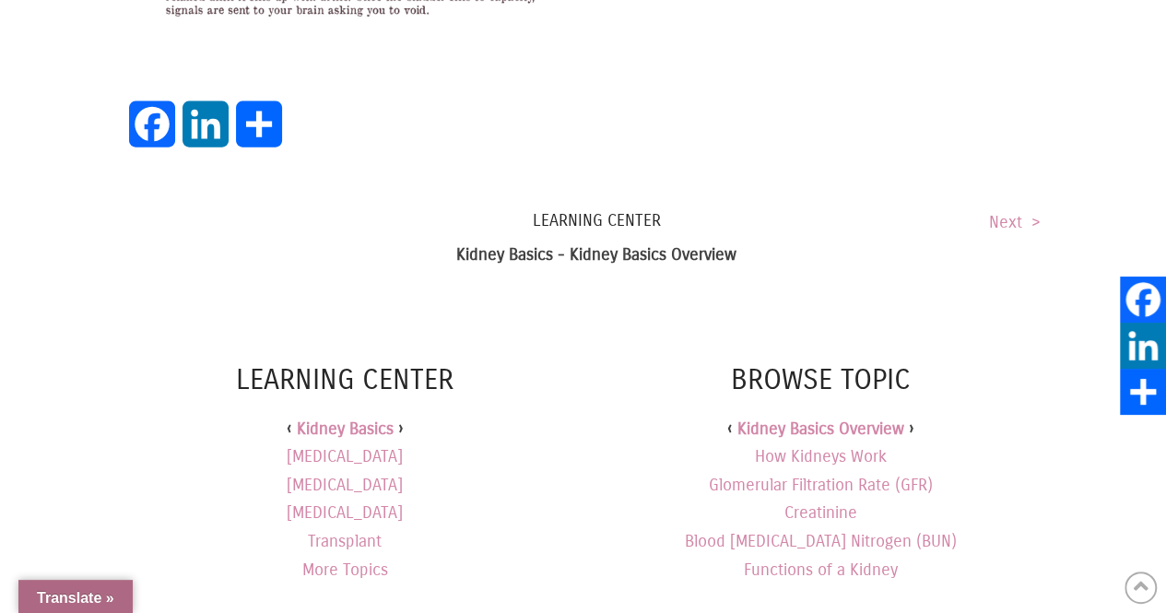
scroll to position [2212, 0]
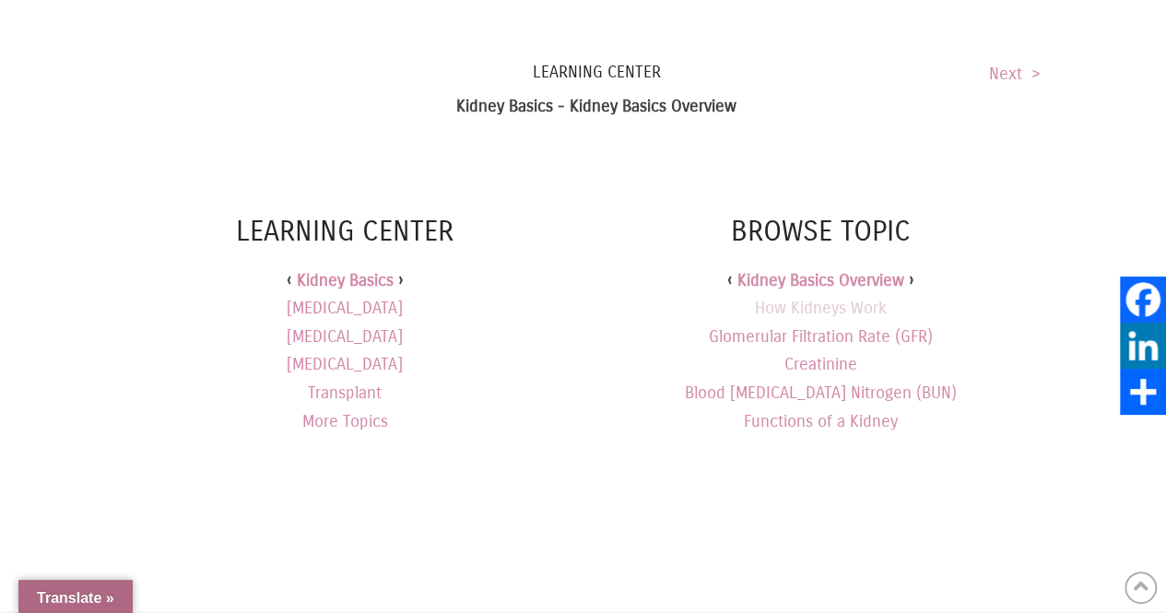
click at [795, 298] on link "How Kidneys Work" at bounding box center [821, 308] width 132 height 20
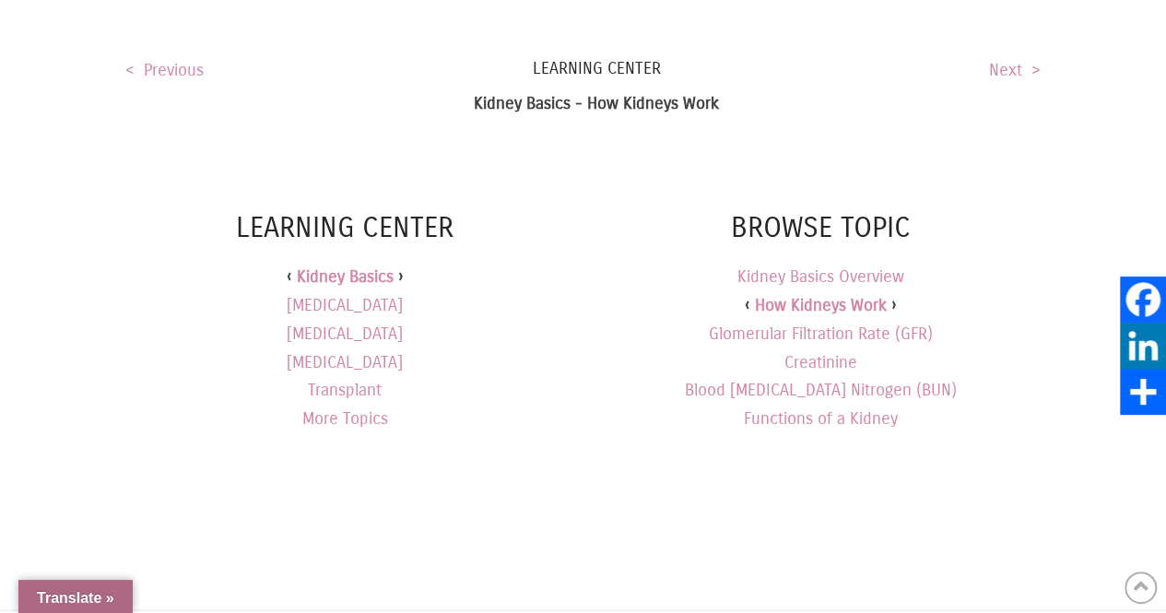
scroll to position [1619, 0]
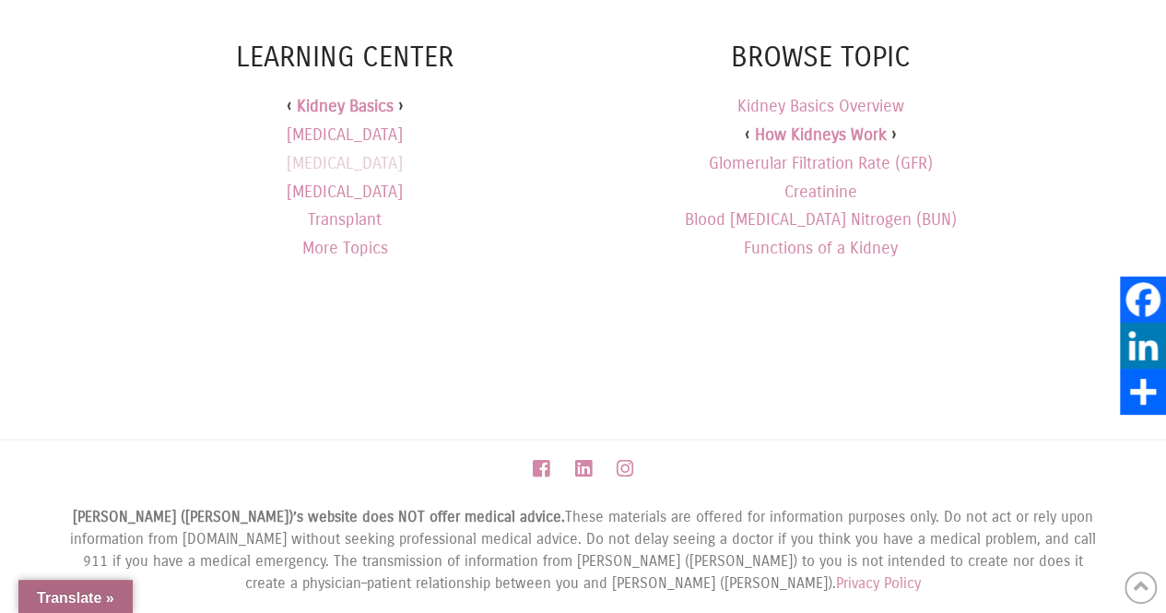
click at [362, 148] on link "[MEDICAL_DATA]" at bounding box center [345, 162] width 116 height 29
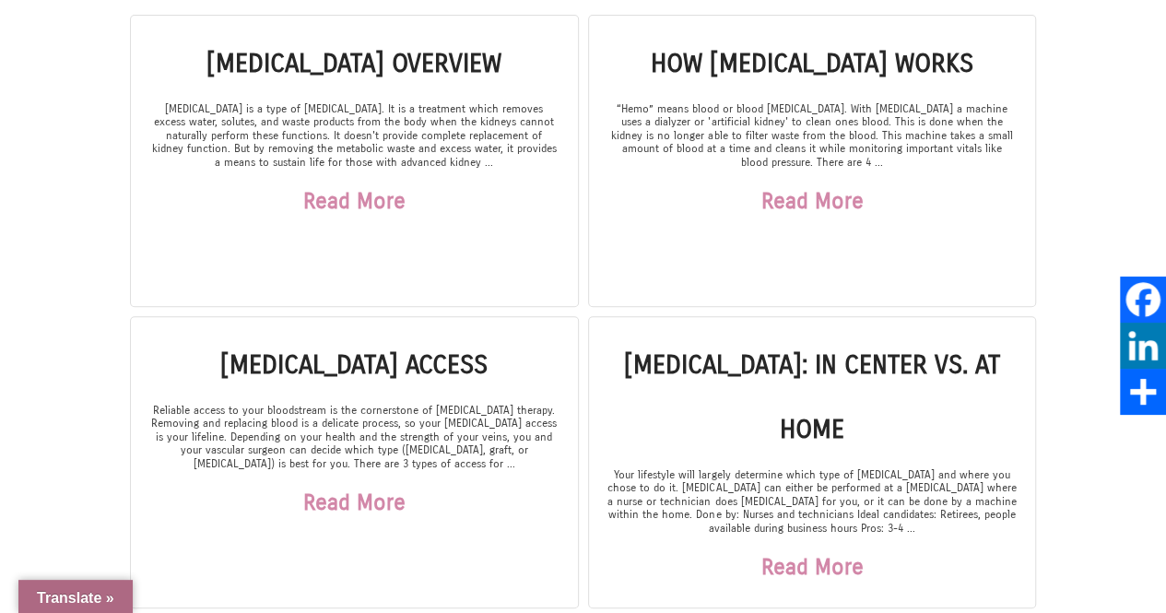
scroll to position [369, 0]
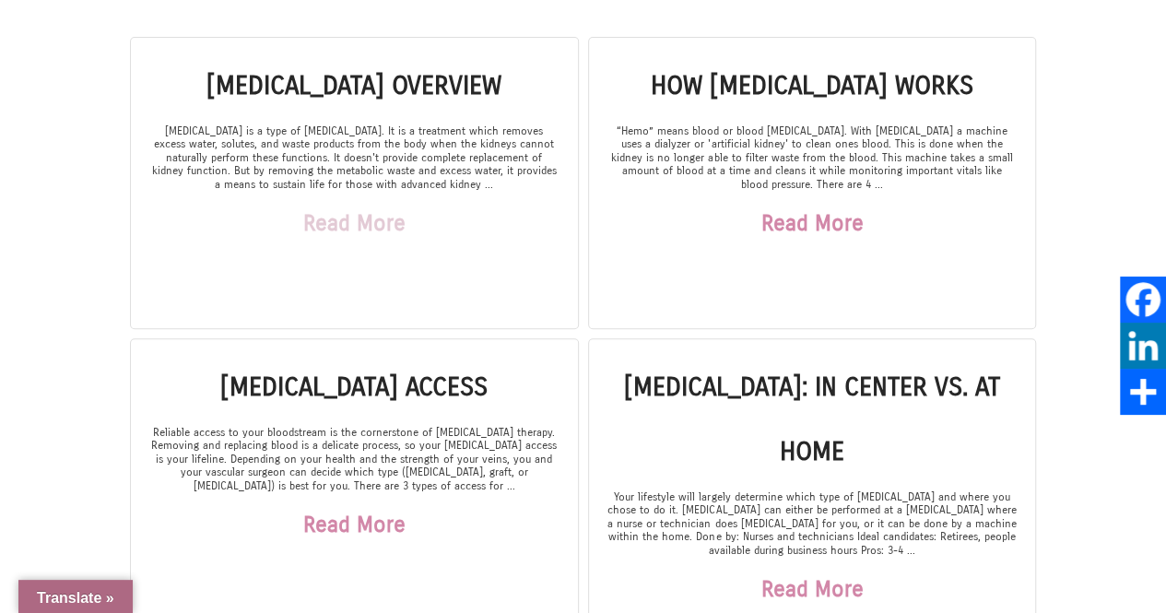
click at [397, 220] on link "Read More" at bounding box center [354, 223] width 102 height 65
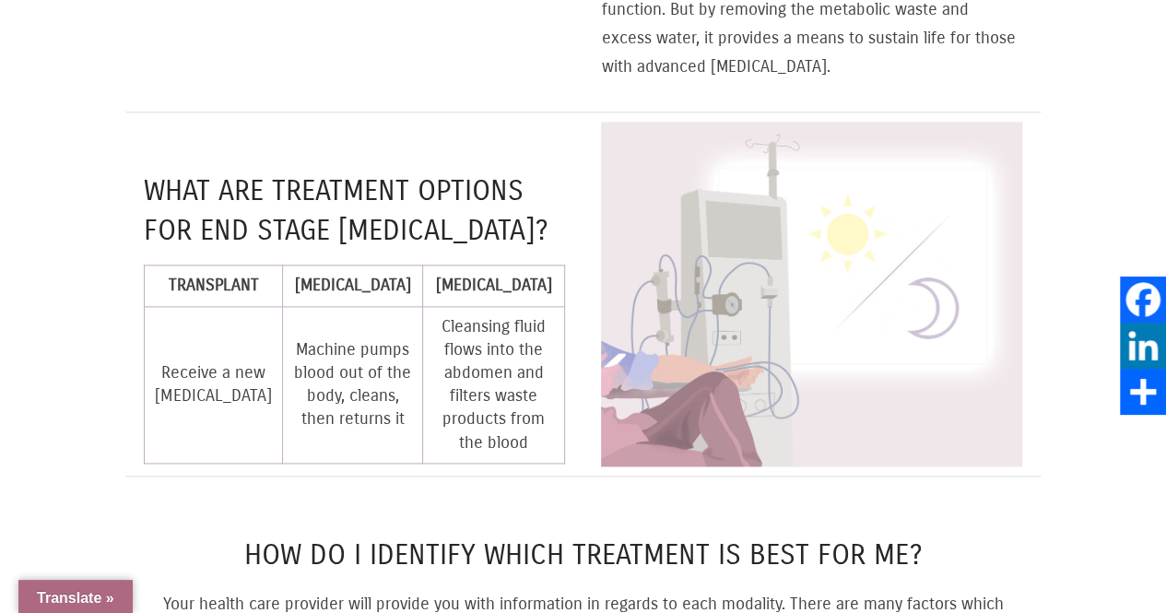
scroll to position [737, 0]
